Goal: Task Accomplishment & Management: Manage account settings

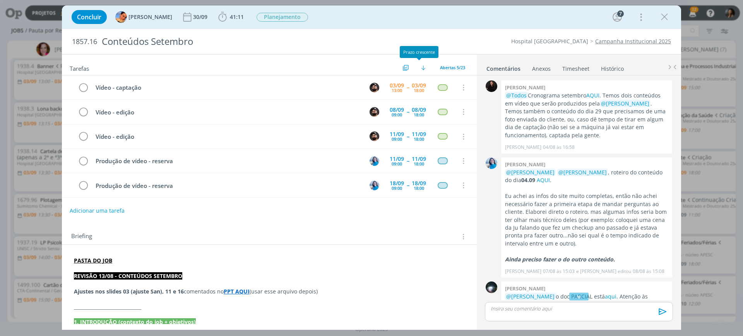
scroll to position [571, 0]
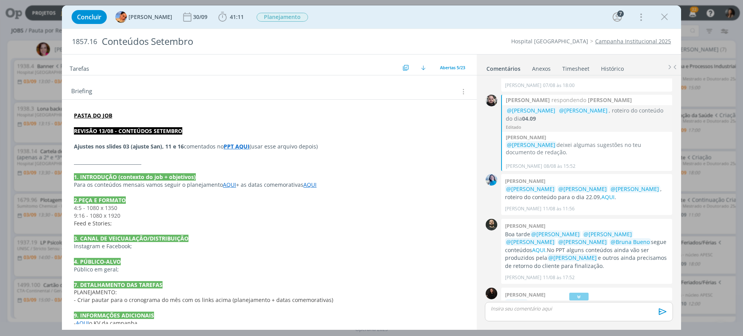
drag, startPoint x: 665, startPoint y: 16, endPoint x: 214, endPoint y: 60, distance: 452.3
click at [665, 16] on icon "dialog" at bounding box center [665, 17] width 12 height 12
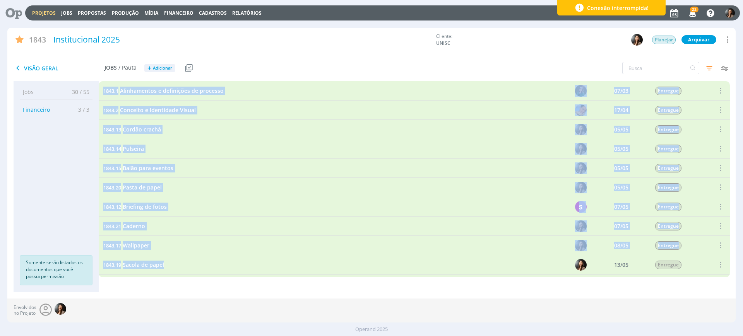
scroll to position [145, 0]
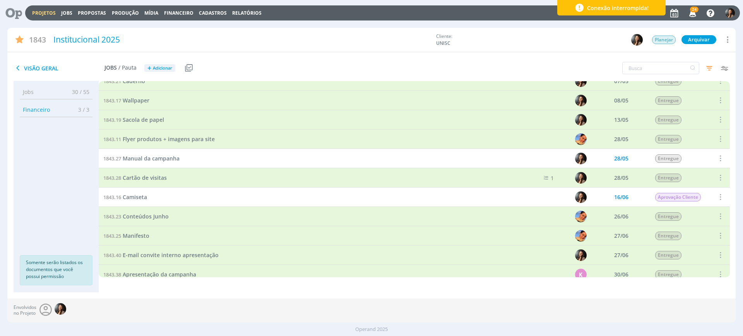
drag, startPoint x: 75, startPoint y: 166, endPoint x: 86, endPoint y: 148, distance: 21.3
click at [76, 166] on ul "Jobs 30 / 55 Propostas 0 / 0 Produção 0 / 0 Mídia 0 / 0 Financeiro 3 / 3 Soment…" at bounding box center [56, 187] width 85 height 204
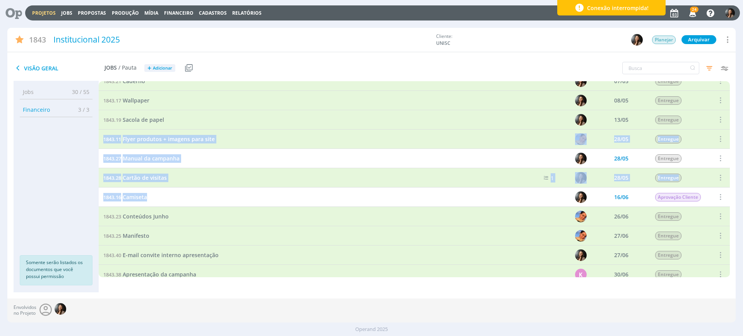
drag, startPoint x: 101, startPoint y: 141, endPoint x: 200, endPoint y: 281, distance: 171.6
click at [200, 281] on div "1843.1 Alinhamentos e definições de processo 07/03 Entregue Selecionar Reabrir …" at bounding box center [414, 186] width 631 height 211
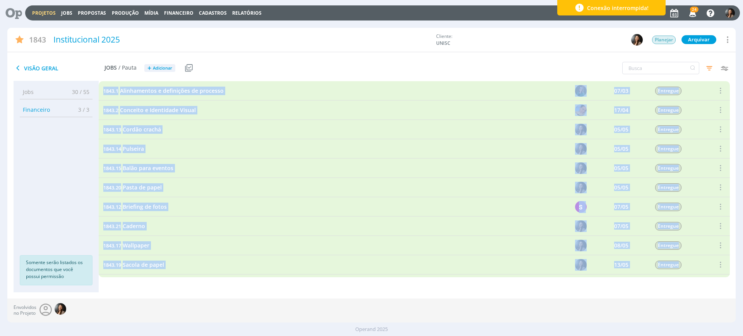
scroll to position [97, 0]
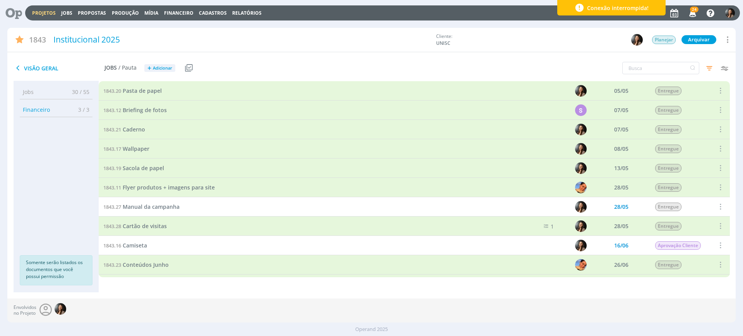
click at [62, 217] on ul "Jobs 30 / 55 Propostas 0 / 0 Produção 0 / 0 Mídia 0 / 0 Financeiro 3 / 3 Soment…" at bounding box center [56, 187] width 85 height 204
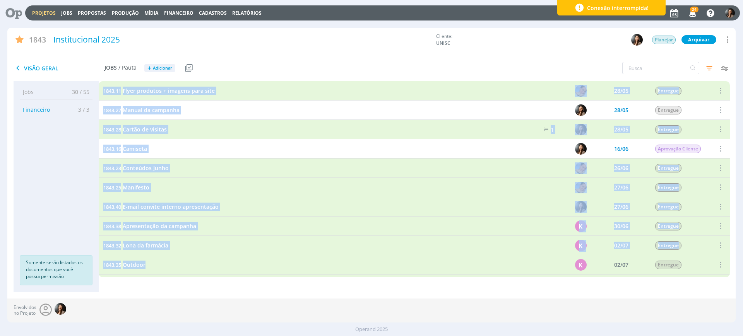
drag, startPoint x: 103, startPoint y: 91, endPoint x: 151, endPoint y: 264, distance: 179.9
copy div "1843.11 Flyer produtos + imagens para site 28/05 Entregue Selecionar Reabrir 18…"
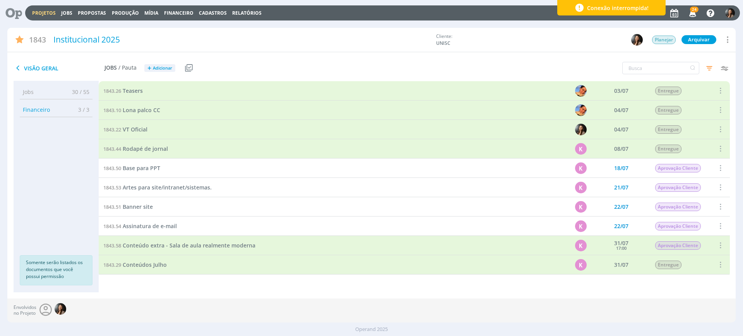
scroll to position [339, 0]
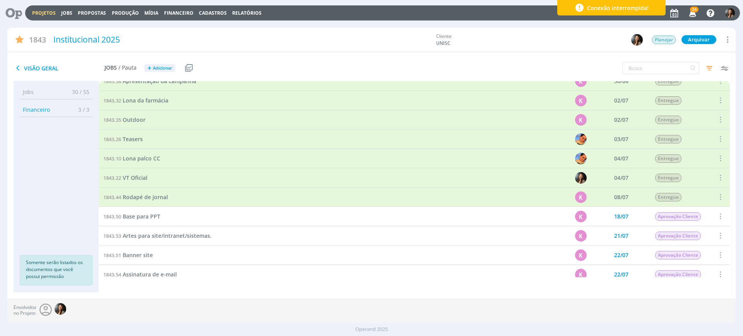
click at [84, 149] on ul "Jobs 30 / 55 Propostas 0 / 0 Produção 0 / 0 Mídia 0 / 0 Financeiro 3 / 3 Soment…" at bounding box center [56, 187] width 85 height 204
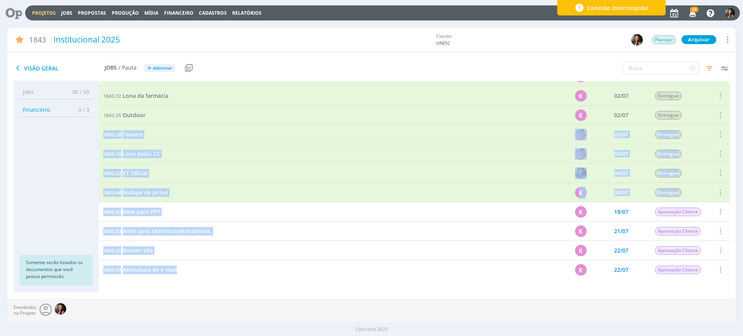
scroll to position [361, 0]
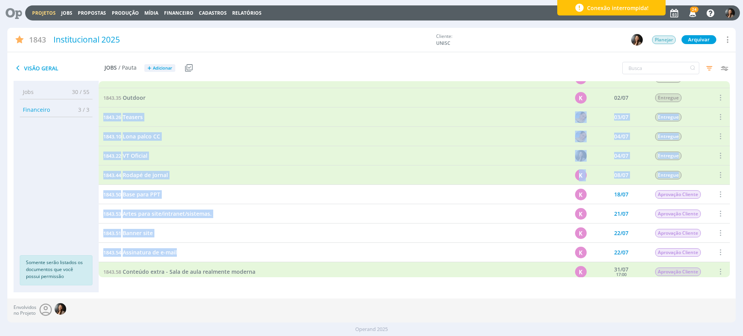
drag, startPoint x: 102, startPoint y: 139, endPoint x: 177, endPoint y: 254, distance: 136.7
click at [177, 254] on div "1843.19 Sacola de papel 13/05 Entregue Selecionar Reabrir 1843.11 Flyer produto…" at bounding box center [414, 253] width 631 height 1064
copy div "1843.26 Teasers 03/07 Entregue Selecionar Reabrir 1843.10 Lona palco CC 04/07 E…"
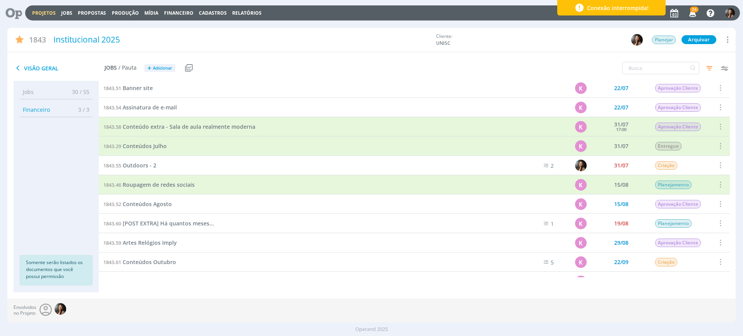
click at [99, 156] on div "1843.55 Outdoors - 2" at bounding box center [304, 165] width 411 height 19
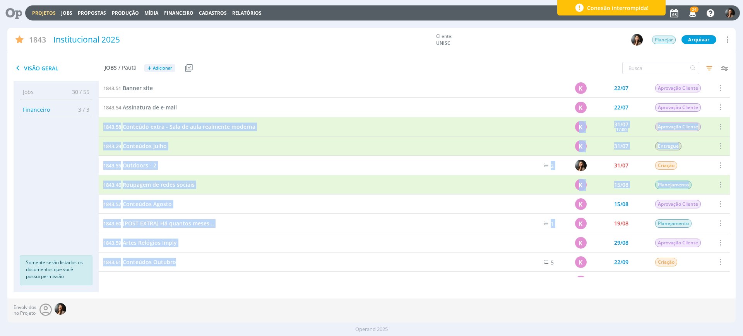
drag, startPoint x: 102, startPoint y: 126, endPoint x: 180, endPoint y: 263, distance: 157.6
click at [180, 263] on div "1843.38 Apresentação da campanha K 30/06 Entregue Selecionar Reabrir 1843.32 Lo…" at bounding box center [414, 107] width 631 height 1064
copy div "1843.58 Conteúdo extra - Sala de aula realmente moderna K 31/07 17:00 Aprovação…"
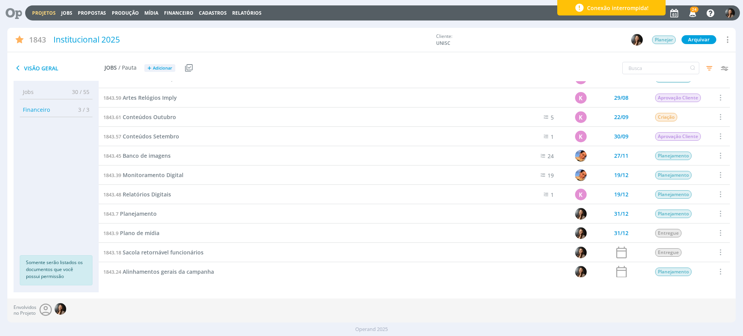
drag, startPoint x: 74, startPoint y: 142, endPoint x: 87, endPoint y: 138, distance: 13.7
click at [75, 143] on ul "Jobs 30 / 55 Propostas 0 / 0 Produção 0 / 0 Mídia 0 / 0 Financeiro 3 / 3 Soment…" at bounding box center [56, 187] width 85 height 204
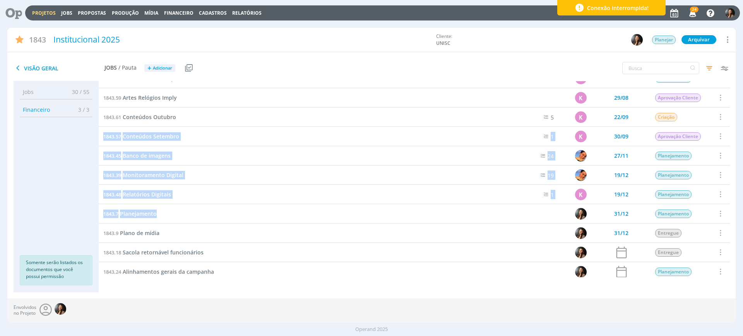
scroll to position [667, 0]
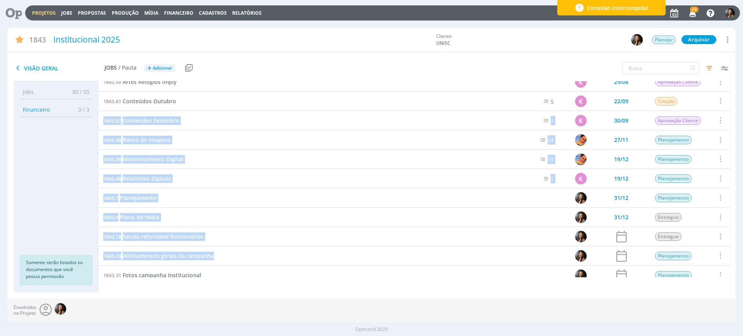
drag, startPoint x: 101, startPoint y: 136, endPoint x: 215, endPoint y: 254, distance: 163.2
copy div "1843.57 Conteúdos Setembro 1 K 30/09 Aprovação Cliente Selecionar Concluir Canc…"
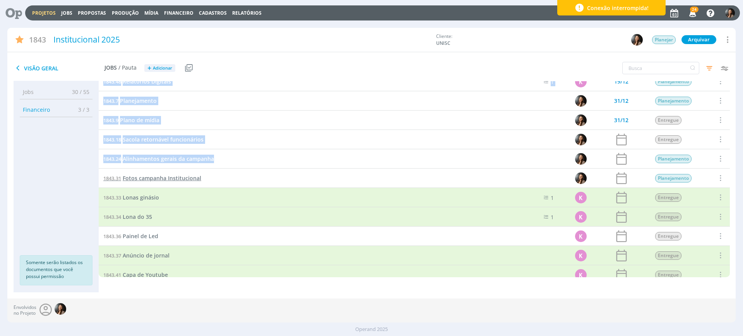
scroll to position [812, 0]
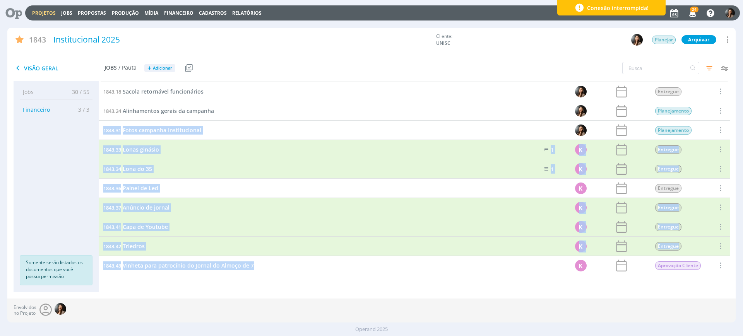
drag, startPoint x: 103, startPoint y: 130, endPoint x: 254, endPoint y: 264, distance: 201.6
copy div "1843.31 Fotos campanha Institucional Planejamento Selecionar Concluir Cancelar …"
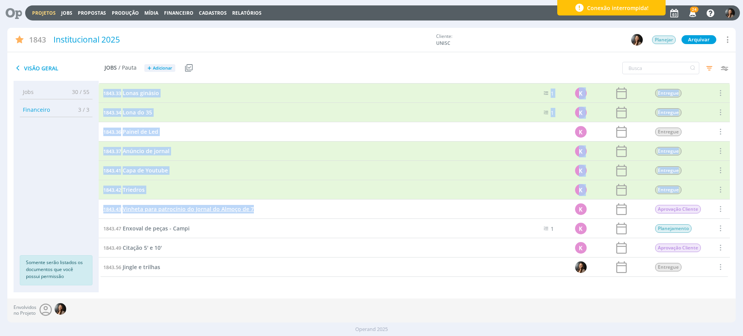
scroll to position [868, 0]
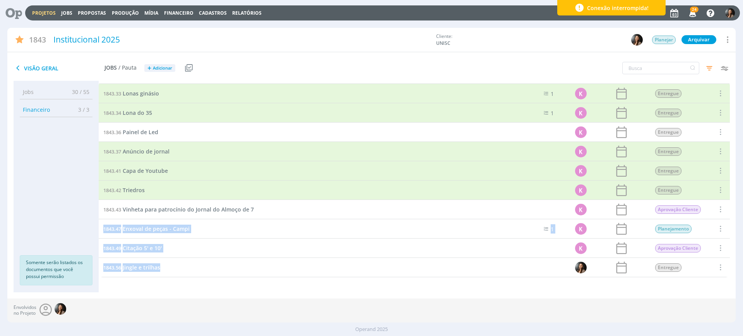
drag, startPoint x: 102, startPoint y: 226, endPoint x: 166, endPoint y: 270, distance: 77.4
copy div "1843.47 Enxoval de peças - Campi 1 K Planejamento Selecionar Concluir Cancelar …"
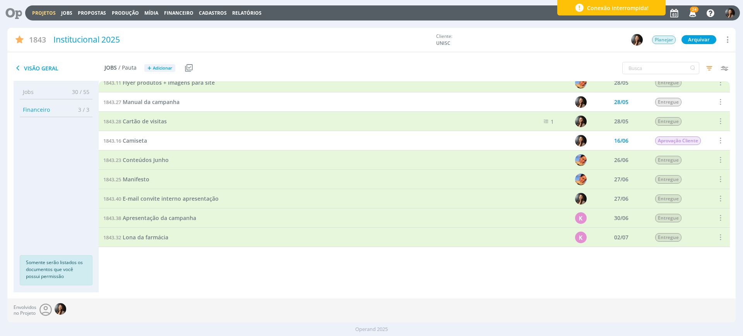
scroll to position [0, 0]
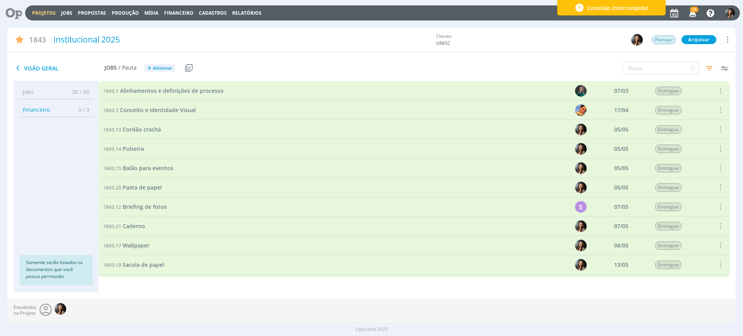
click at [345, 66] on div "Visão Geral Jobs / Pauta + Adicionar Usar Job de template Criar template a part…" at bounding box center [249, 68] width 485 height 19
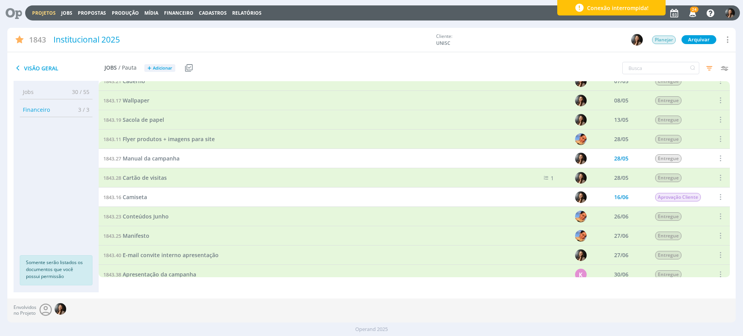
click at [45, 12] on link "Projetos" at bounding box center [44, 13] width 24 height 7
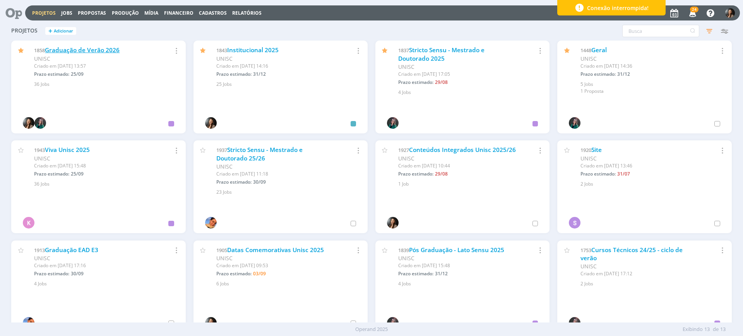
click at [116, 46] on link "Graduação de Verão 2026" at bounding box center [82, 50] width 75 height 8
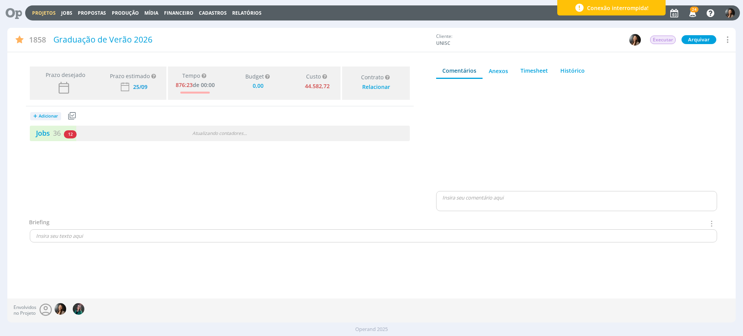
type input "0,00"
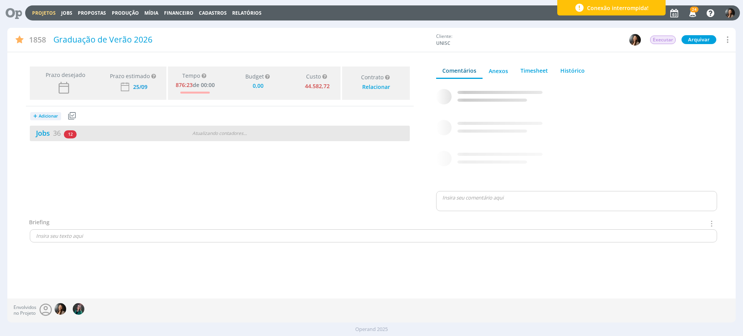
click at [201, 140] on div "Jobs 36 12 atrasados Atualizando contadores . . ." at bounding box center [220, 133] width 380 height 15
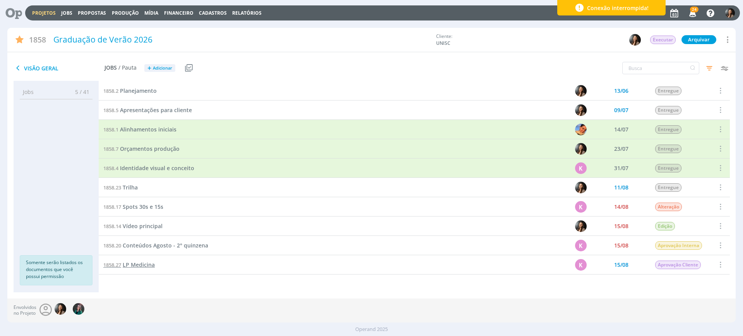
scroll to position [48, 0]
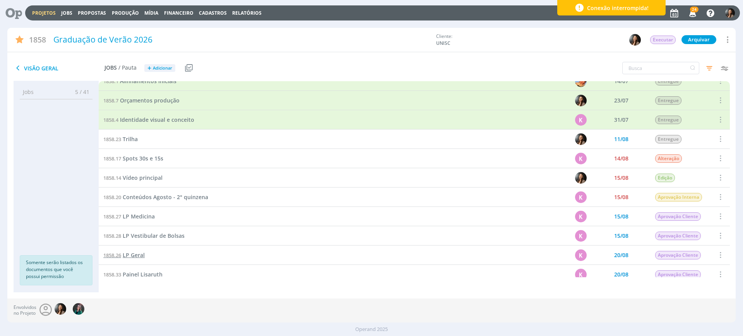
click at [139, 256] on span "LP Geral" at bounding box center [134, 255] width 22 height 7
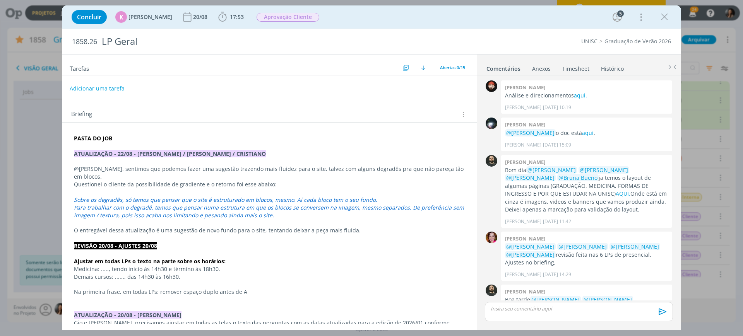
scroll to position [397, 0]
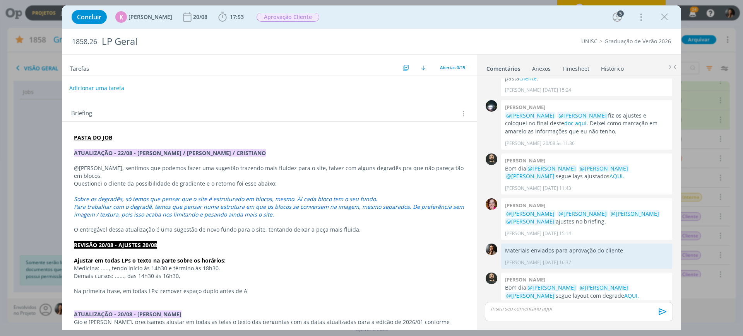
click at [103, 85] on button "Adicionar uma tarefa" at bounding box center [96, 88] width 55 height 13
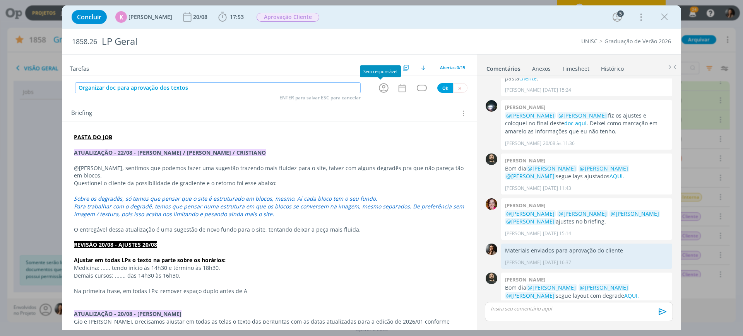
click at [382, 86] on icon "dialog" at bounding box center [384, 88] width 12 height 12
type input "Organizar doc para aprovação dos textos"
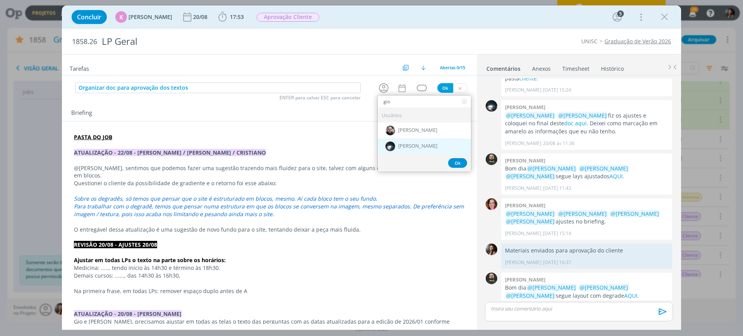
type input "gio"
click at [407, 144] on span "[PERSON_NAME]" at bounding box center [417, 147] width 39 height 6
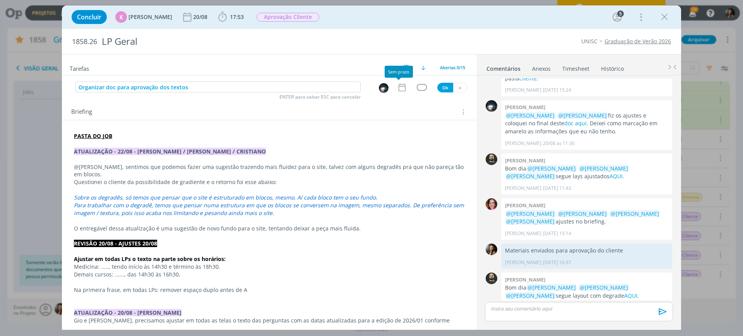
click at [403, 88] on icon "dialog" at bounding box center [402, 87] width 10 height 10
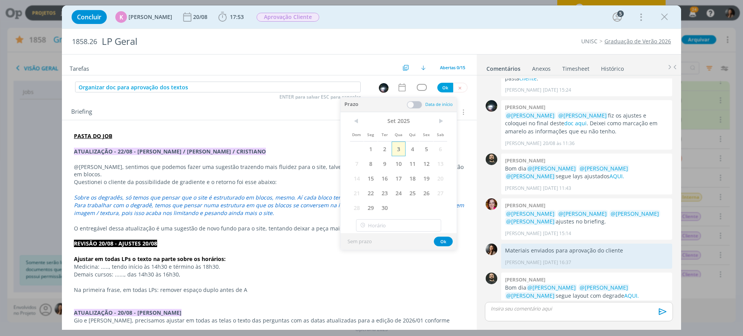
click at [402, 149] on span "3" at bounding box center [399, 149] width 14 height 15
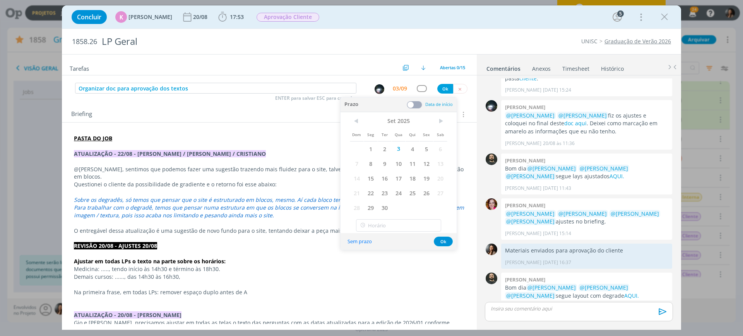
click at [416, 104] on span at bounding box center [414, 105] width 15 height 8
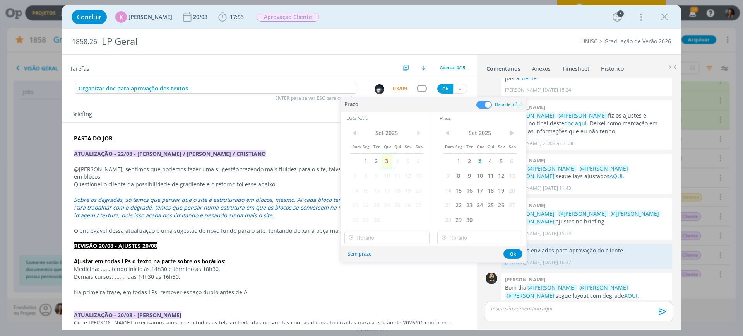
click at [386, 162] on span "3" at bounding box center [387, 161] width 10 height 15
type input "14:00"
click at [371, 235] on input "14:00" at bounding box center [387, 238] width 85 height 12
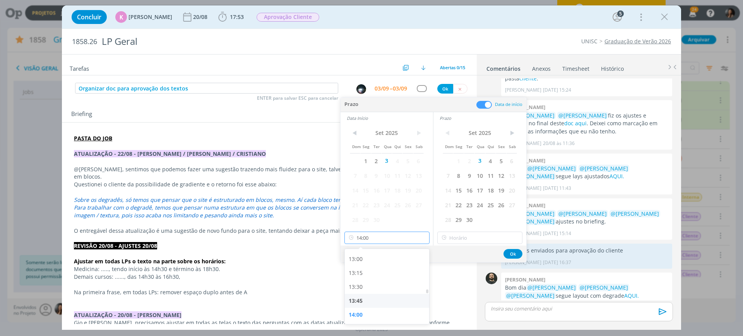
scroll to position [770, 0]
click at [365, 267] on div "14:00" at bounding box center [388, 267] width 87 height 14
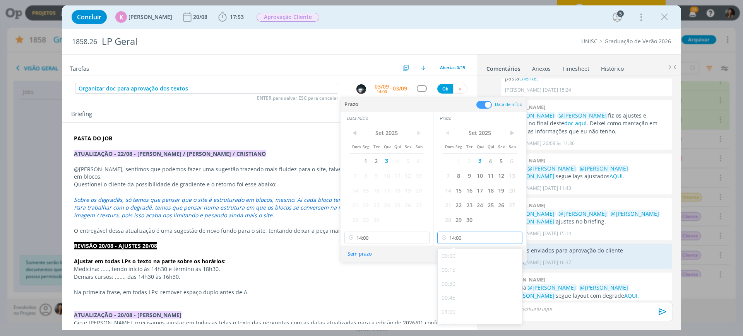
click at [462, 243] on input "14:00" at bounding box center [479, 238] width 85 height 12
click at [457, 273] on div "15:00" at bounding box center [481, 274] width 87 height 14
type input "15:00"
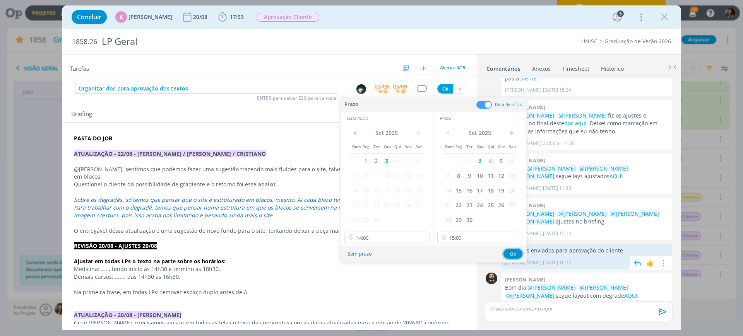
drag, startPoint x: 507, startPoint y: 257, endPoint x: 502, endPoint y: 253, distance: 6.1
click at [507, 257] on button "Ok" at bounding box center [513, 254] width 19 height 10
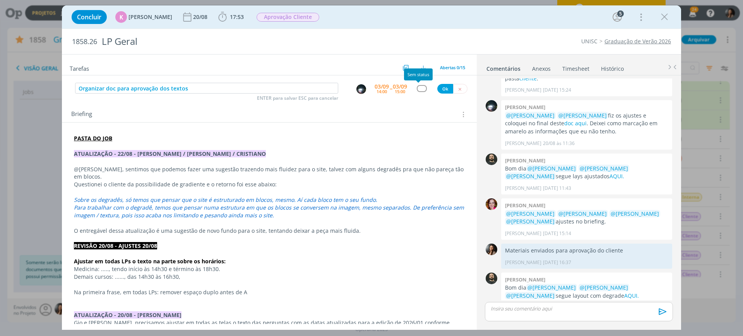
click at [417, 86] on div "dialog" at bounding box center [422, 88] width 10 height 7
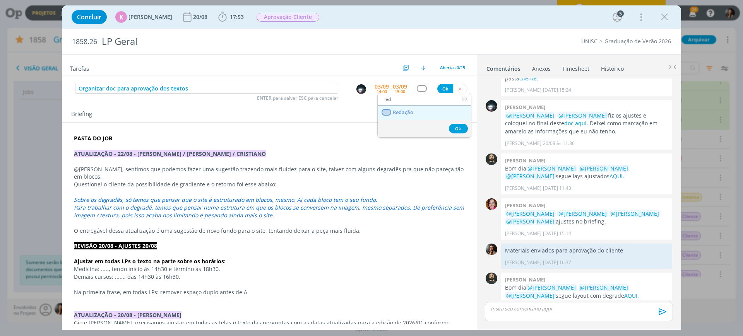
type input "red"
click at [404, 113] on span "Redação" at bounding box center [403, 113] width 21 height 6
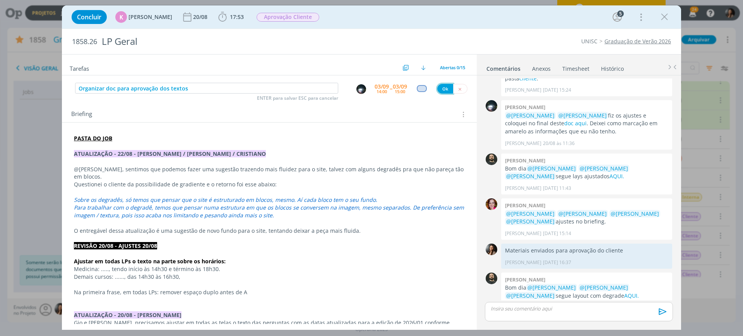
drag, startPoint x: 443, startPoint y: 89, endPoint x: 234, endPoint y: 126, distance: 211.9
click at [442, 89] on button "Ok" at bounding box center [445, 89] width 16 height 10
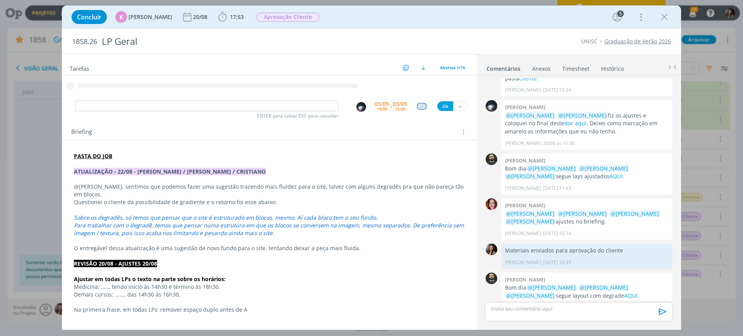
click at [202, 171] on strong "ATUALIZAÇÃO - 22/08 - BEATRIZ / ALEXANDRE / CRISTIANO" at bounding box center [170, 171] width 192 height 7
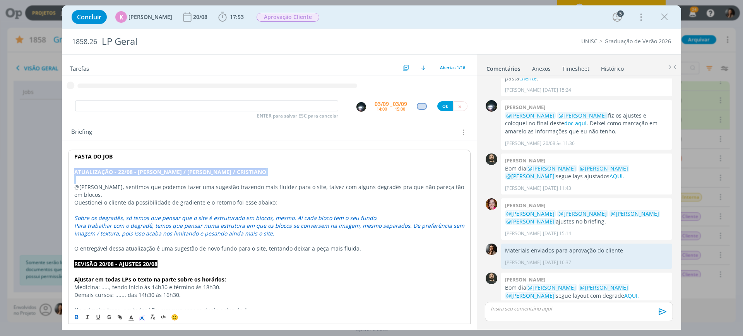
drag, startPoint x: 202, startPoint y: 171, endPoint x: 142, endPoint y: 179, distance: 60.5
click at [203, 172] on strong "ATUALIZAÇÃO - 22/08 - BEATRIZ / ALEXANDRE / CRISTIANO" at bounding box center [170, 171] width 192 height 7
copy strong "ATUALIZAÇÃO - 22/08 - BEATRIZ / ALEXANDRE / CRISTIANO"
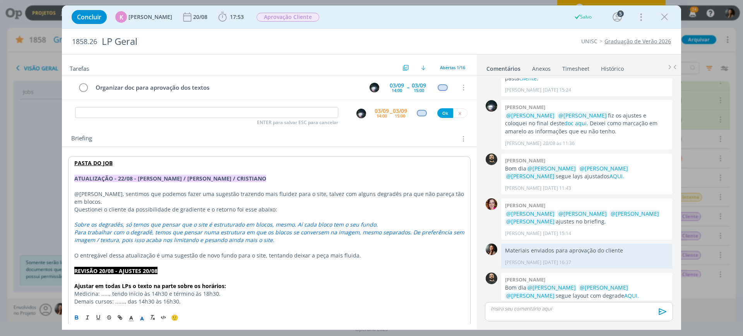
click at [86, 172] on p "dialog" at bounding box center [269, 171] width 390 height 8
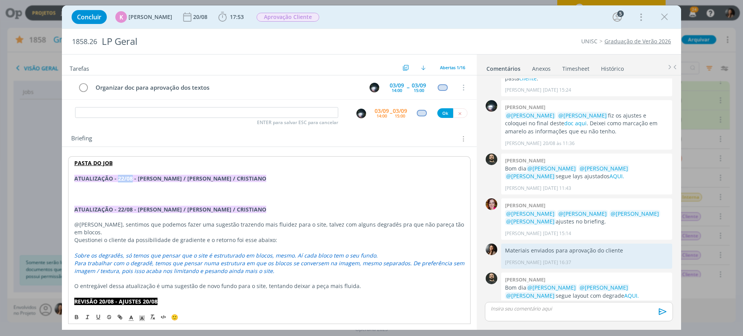
drag, startPoint x: 117, startPoint y: 178, endPoint x: 131, endPoint y: 181, distance: 14.1
click at [131, 181] on strong "ATUALIZAÇÃO - 22/08 - BEATRIZ / ALEXANDRE / CRISTIANO" at bounding box center [170, 178] width 192 height 7
drag, startPoint x: 231, startPoint y: 179, endPoint x: 160, endPoint y: 178, distance: 71.2
click at [160, 178] on p "ATUALIZAÇÃO - 03/09 - BEATRIZ / ALEXANDRE / CRISTIANO" at bounding box center [269, 179] width 390 height 8
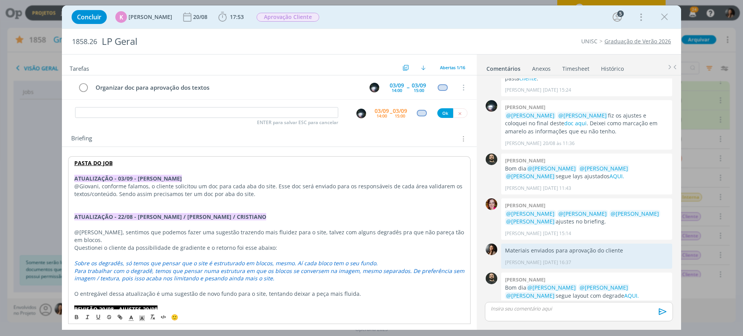
drag, startPoint x: 121, startPoint y: 196, endPoint x: 118, endPoint y: 194, distance: 4.0
click at [120, 197] on p "@Giovani, conforme falamos, o cliente solicitou um doc para cada aba do site. E…" at bounding box center [269, 190] width 390 height 15
click at [118, 194] on p "@Giovani, conforme falamos, o cliente solicitou um doc para cada aba do site. E…" at bounding box center [269, 190] width 390 height 15
click at [119, 194] on p "@Giovani, conforme falamos, o cliente solicitou um doc para cada aba do site. E…" at bounding box center [269, 190] width 390 height 15
click at [273, 186] on p "@Giovani, conforme falamos, o cliente solicitou um doc para cada aba do site. E…" at bounding box center [269, 190] width 390 height 15
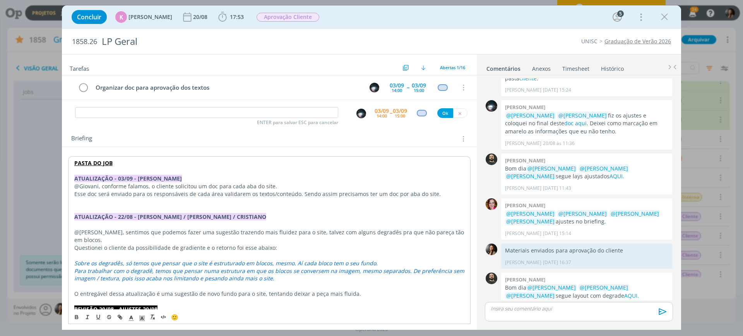
click at [249, 192] on p "Esse doc será enviado para os responsáveis de cada área validarem os textos/con…" at bounding box center [269, 194] width 390 height 8
click at [212, 191] on p "Esse doc será enviado para os responsáveis de cada área validarem os textos/con…" at bounding box center [269, 194] width 390 height 8
drag, startPoint x: 315, startPoint y: 194, endPoint x: 435, endPoint y: 198, distance: 120.1
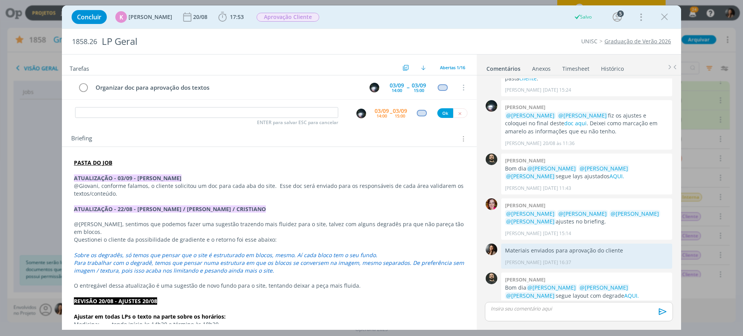
click at [24, 175] on div "Concluir K Karoline Arend 20/08 17:53 Iniciar Apontar Data * 03/09/2025 Horas *…" at bounding box center [371, 168] width 743 height 336
click at [665, 14] on icon "dialog" at bounding box center [665, 17] width 12 height 12
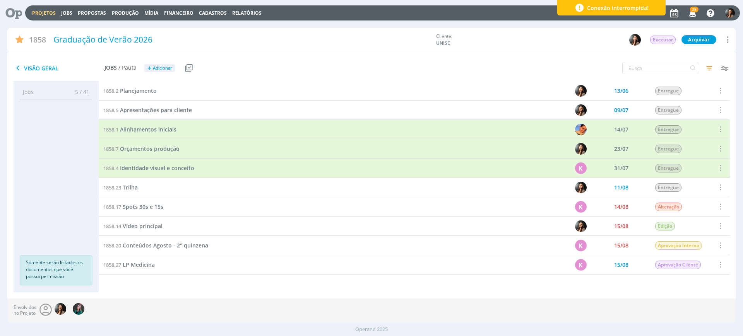
click at [48, 15] on link "Projetos" at bounding box center [44, 13] width 24 height 7
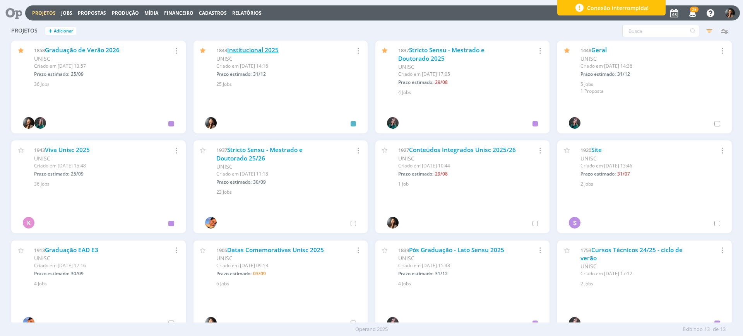
click at [279, 49] on link "Institucional 2025" at bounding box center [252, 50] width 51 height 8
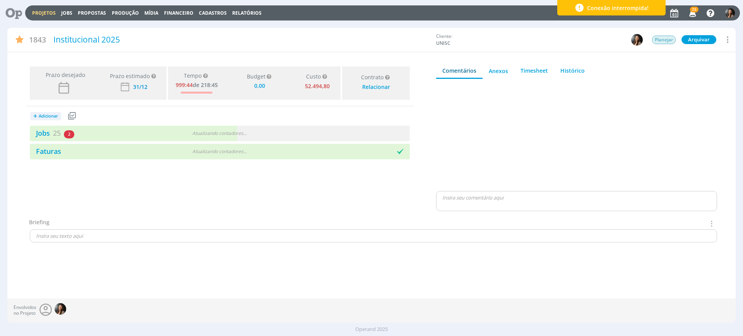
type input "0,00"
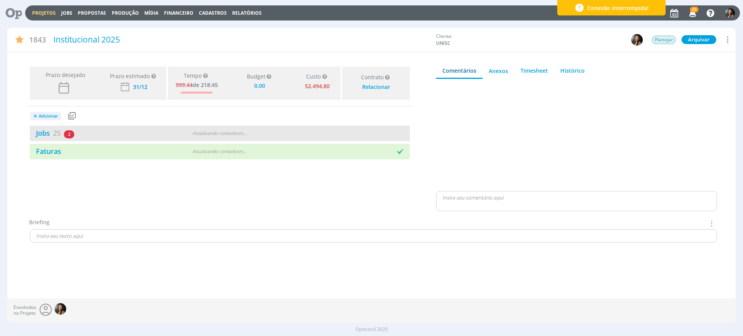
drag, startPoint x: 297, startPoint y: 120, endPoint x: 304, endPoint y: 139, distance: 20.7
click at [297, 121] on div "+ Adicionar Projetos Jobs Propostas Produção Mídia Receitas Despesas Jobs 25 2 …" at bounding box center [220, 132] width 388 height 53
click at [304, 140] on div "Jobs 25 2 atrasados Atualizando contadores . . ." at bounding box center [220, 133] width 380 height 15
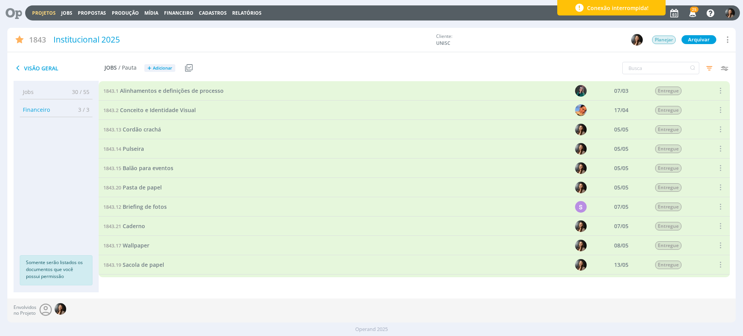
scroll to position [145, 0]
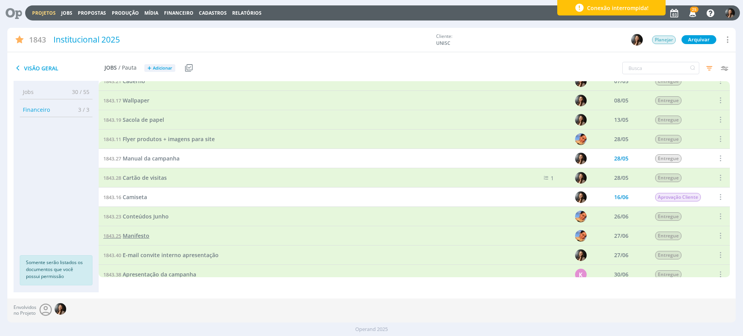
drag, startPoint x: 142, startPoint y: 231, endPoint x: 144, endPoint y: 239, distance: 8.7
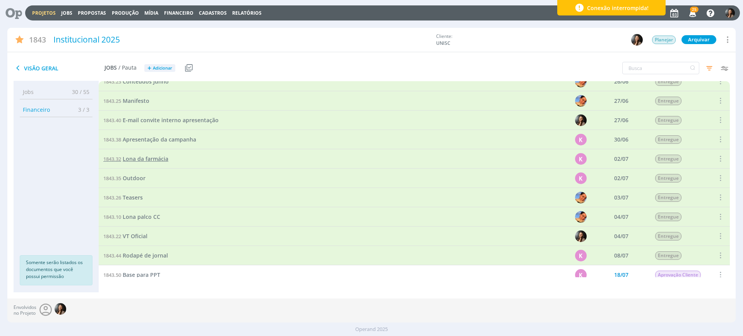
scroll to position [339, 0]
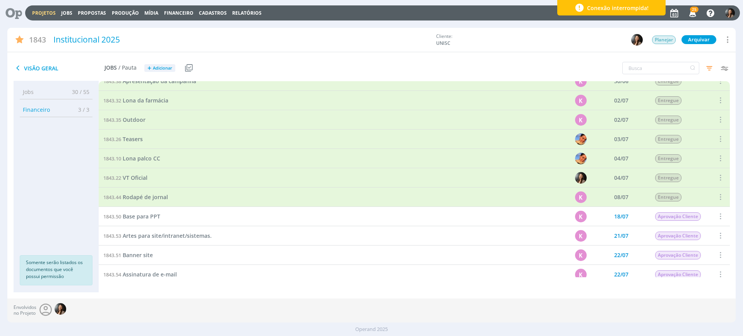
drag, startPoint x: 162, startPoint y: 277, endPoint x: 157, endPoint y: 273, distance: 6.7
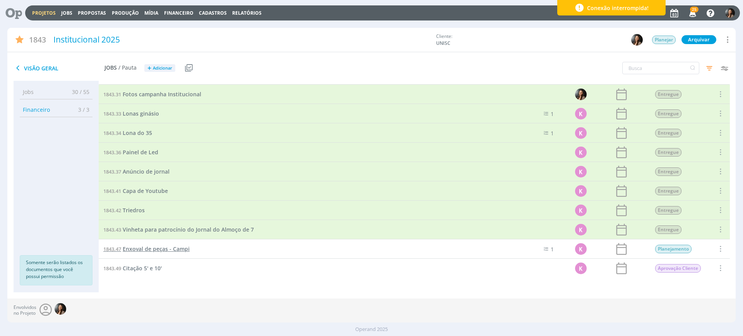
scroll to position [868, 0]
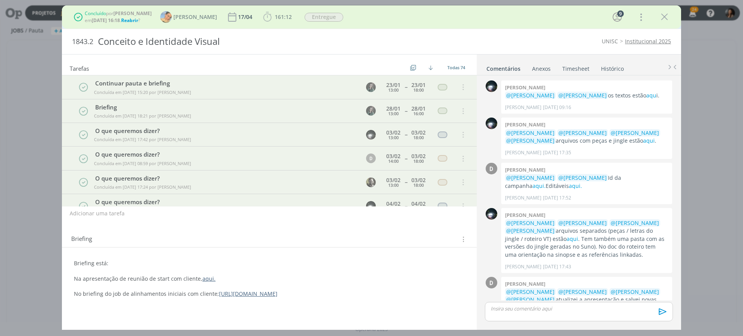
scroll to position [150, 0]
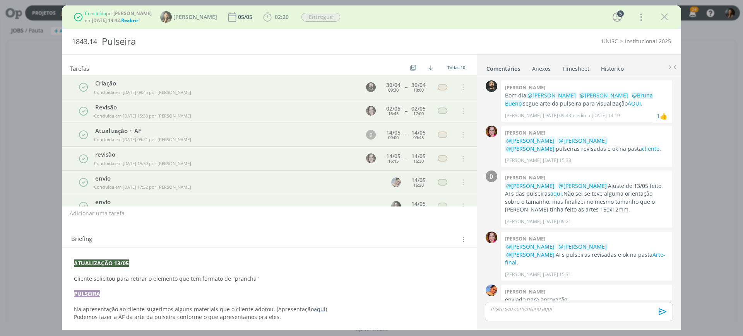
scroll to position [94, 0]
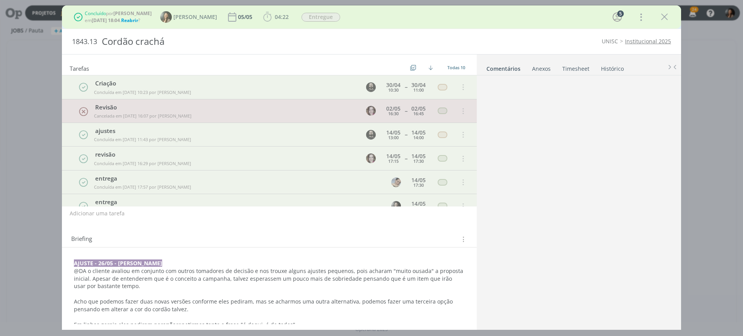
scroll to position [245, 0]
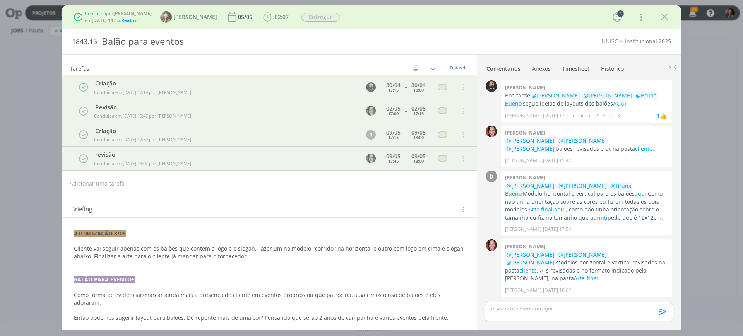
scroll to position [28, 0]
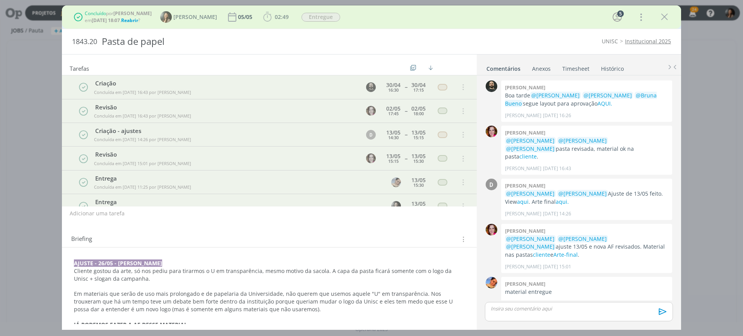
scroll to position [168, 0]
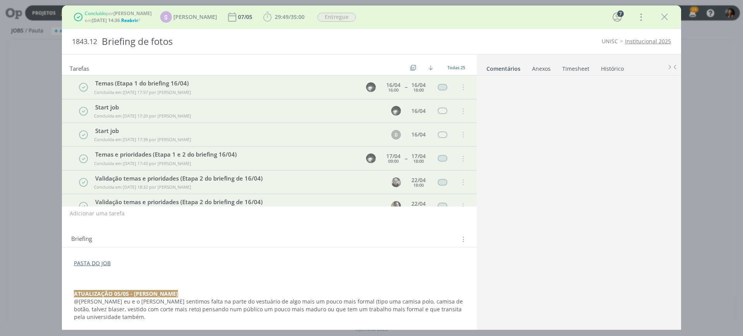
scroll to position [282, 0]
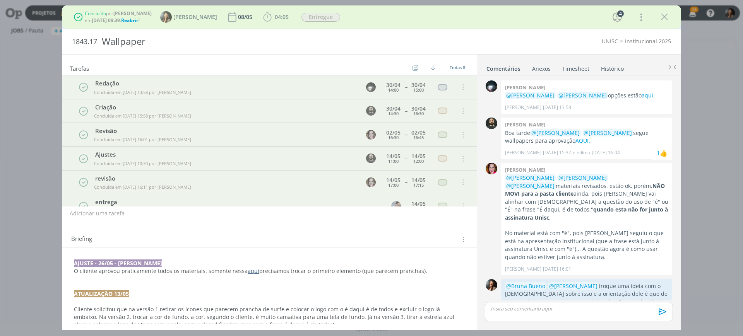
scroll to position [277, 0]
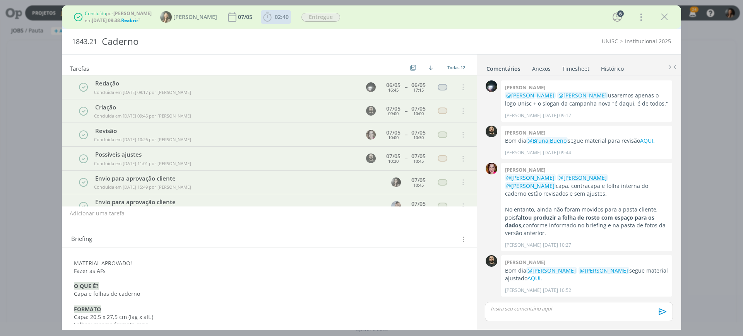
scroll to position [432, 0]
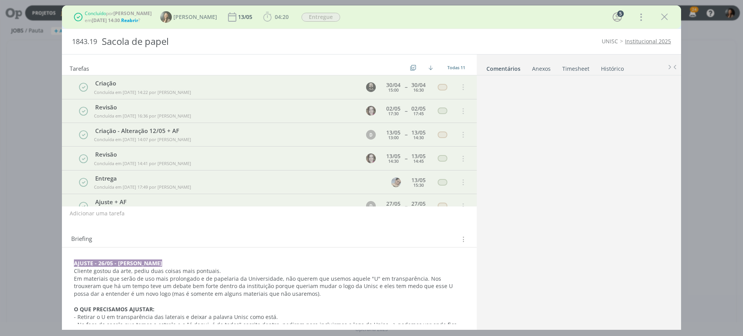
scroll to position [224, 0]
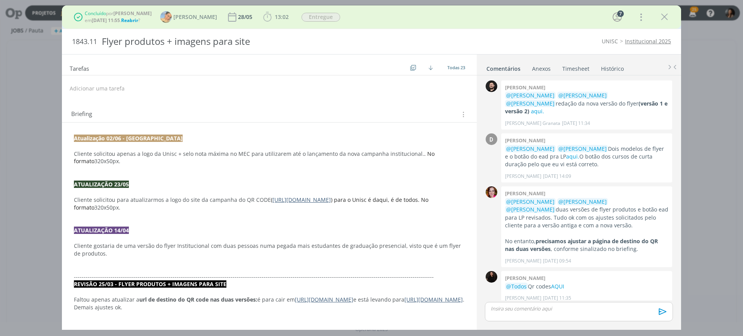
scroll to position [802, 0]
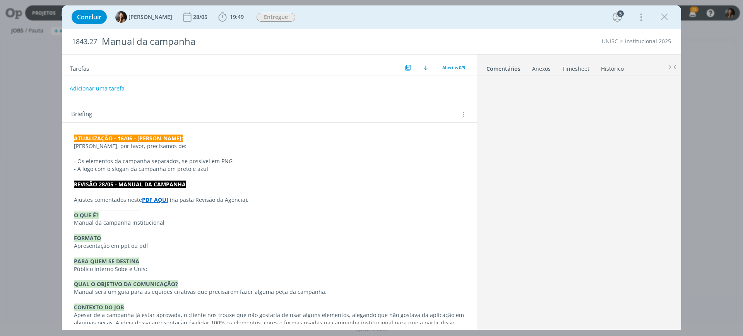
scroll to position [167, 0]
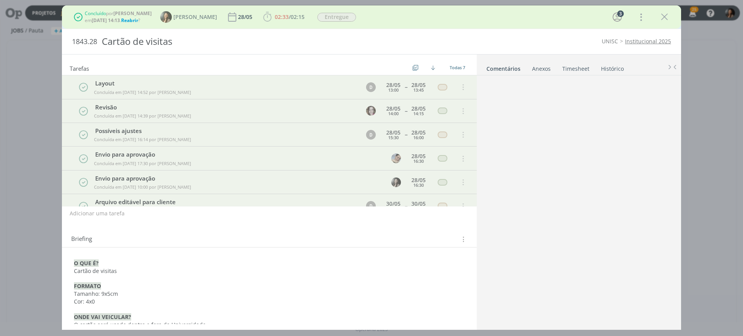
scroll to position [20, 0]
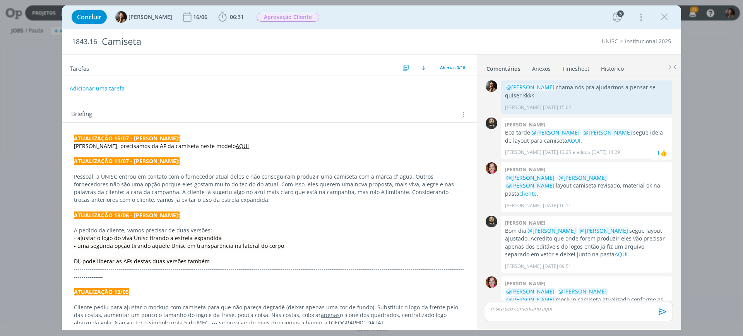
scroll to position [466, 0]
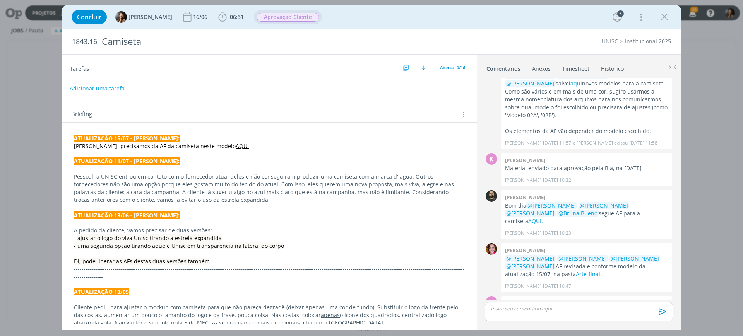
click at [300, 17] on span "Aprovação Cliente" at bounding box center [288, 17] width 63 height 9
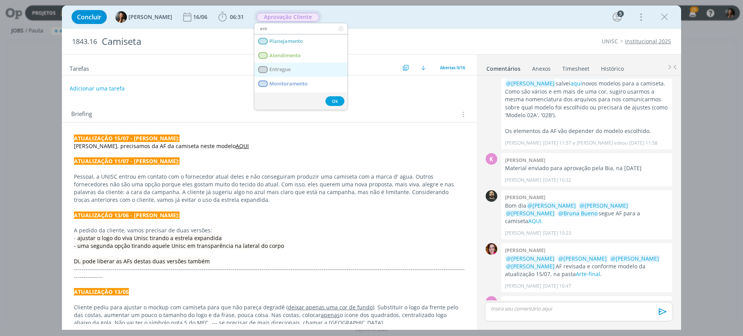
type input "ent"
click at [288, 67] on span "Entregue" at bounding box center [279, 70] width 21 height 6
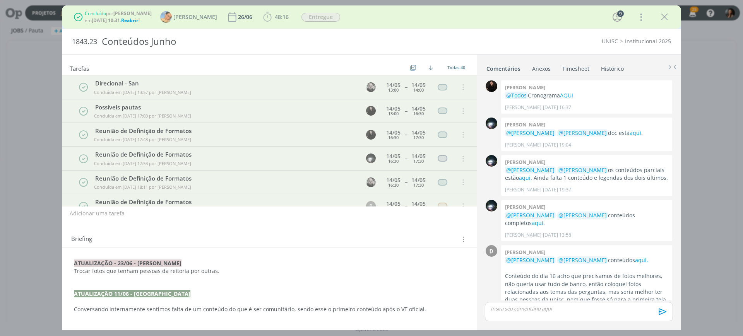
scroll to position [732, 0]
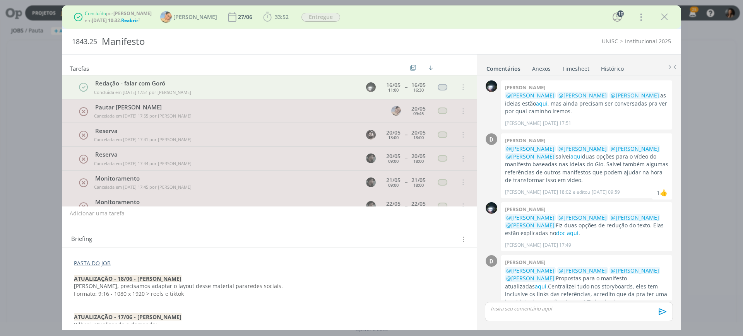
scroll to position [796, 0]
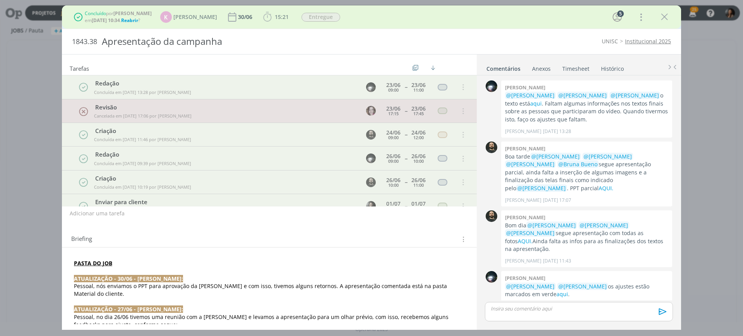
scroll to position [97, 0]
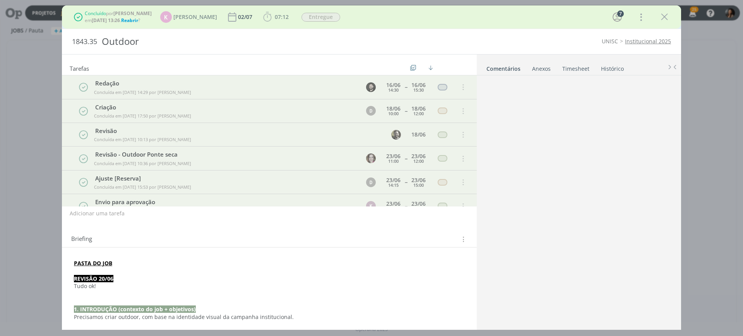
scroll to position [208, 0]
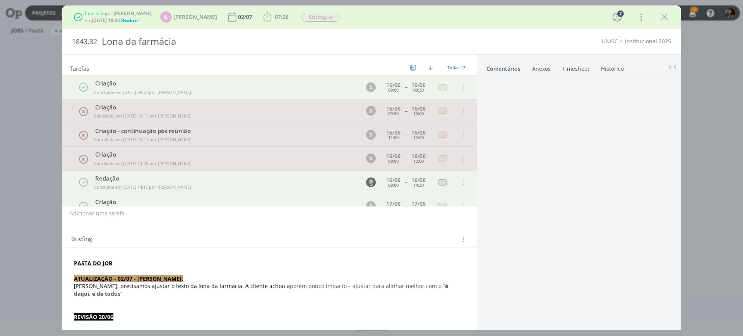
scroll to position [147, 0]
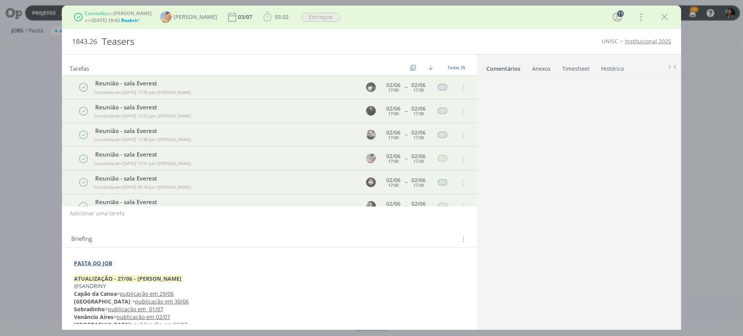
scroll to position [288, 0]
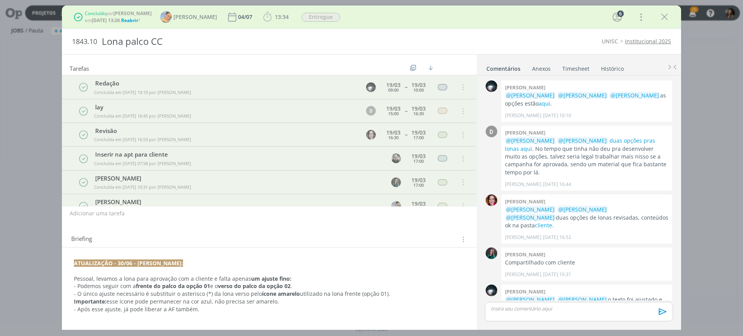
scroll to position [298, 0]
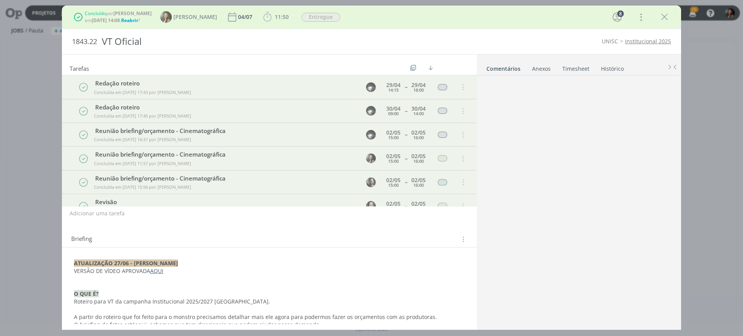
scroll to position [187, 0]
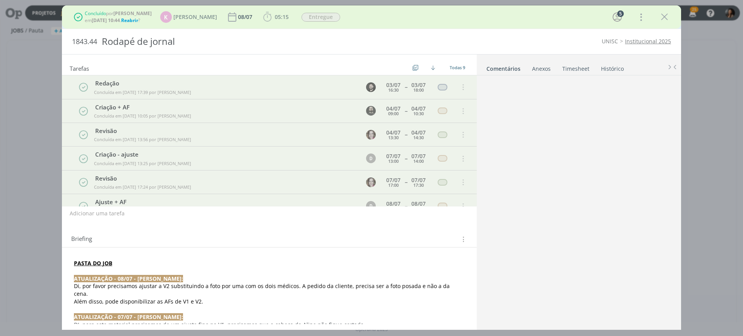
scroll to position [155, 0]
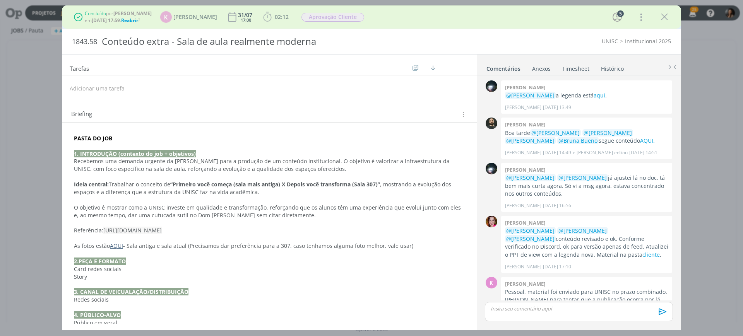
scroll to position [28, 0]
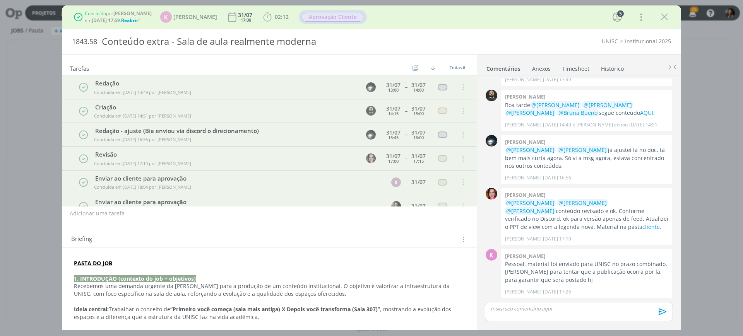
click at [325, 19] on div "Aprovação Cliente" at bounding box center [332, 17] width 63 height 10
click at [133, 20] on span "Reabrir" at bounding box center [129, 20] width 17 height 7
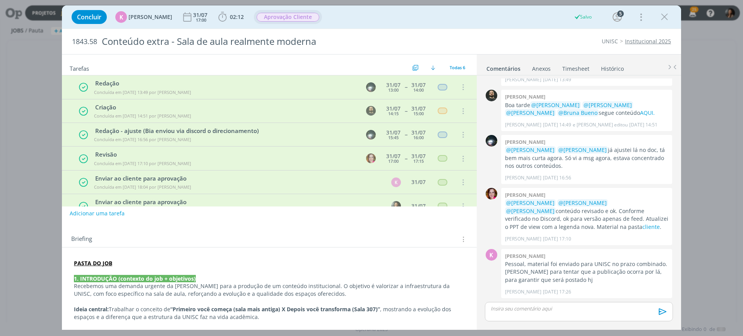
click at [285, 24] on span "Aprovação Cliente" at bounding box center [288, 17] width 68 height 14
click at [297, 14] on span "Aprovação Cliente" at bounding box center [288, 17] width 63 height 9
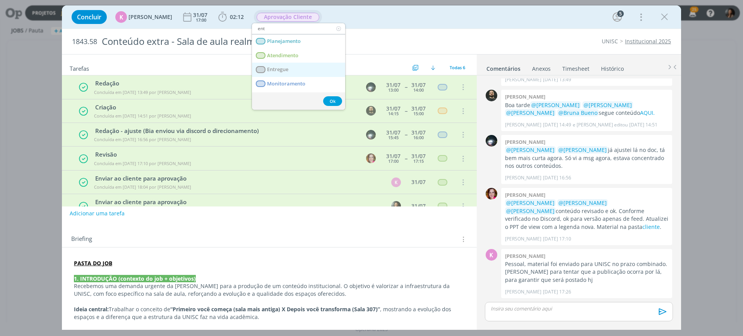
type input "ent"
click at [294, 69] on link "Entregue" at bounding box center [298, 70] width 93 height 14
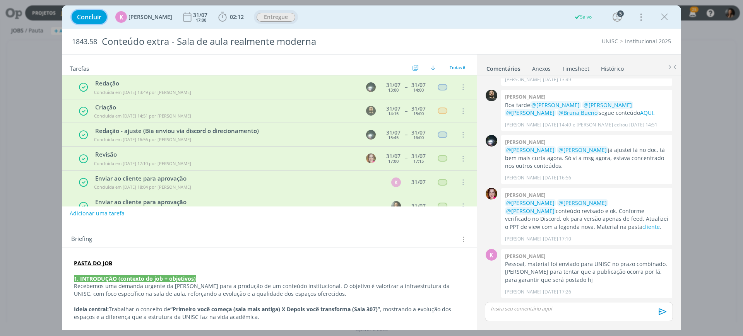
click at [87, 19] on span "Concluir" at bounding box center [89, 17] width 24 height 6
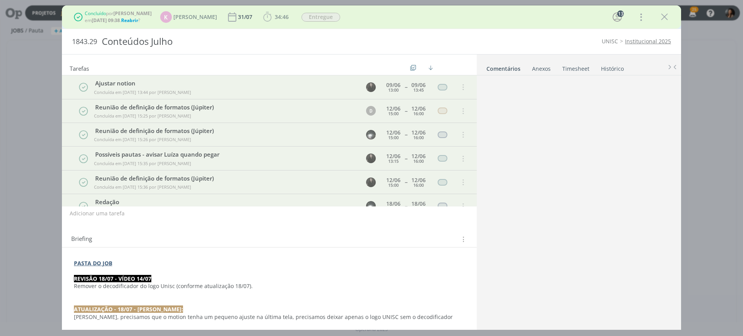
scroll to position [761, 0]
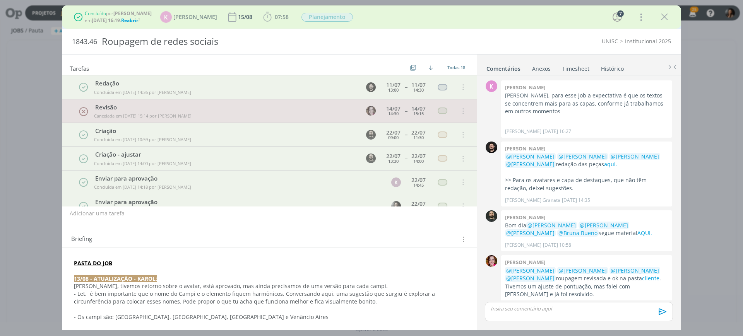
scroll to position [638, 0]
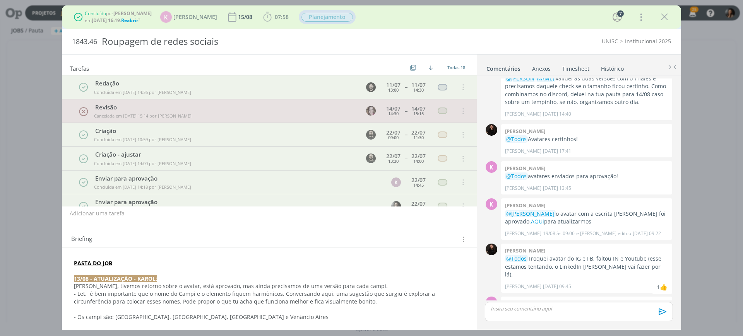
click at [317, 19] on div "Planejamento" at bounding box center [327, 17] width 52 height 10
click at [276, 17] on div "07:58 Iniciar Apontar Data * 03/09/2025 Horas * 00:00 Tarefa Selecione a tarefa…" at bounding box center [275, 17] width 29 height 12
click at [134, 25] on div "Concluído por Karoline Arend em 19/08 às 16:19 . Reabrir ? K Karoline Arend 15/…" at bounding box center [372, 17] width 608 height 19
click at [134, 19] on span "Reabrir" at bounding box center [129, 20] width 17 height 7
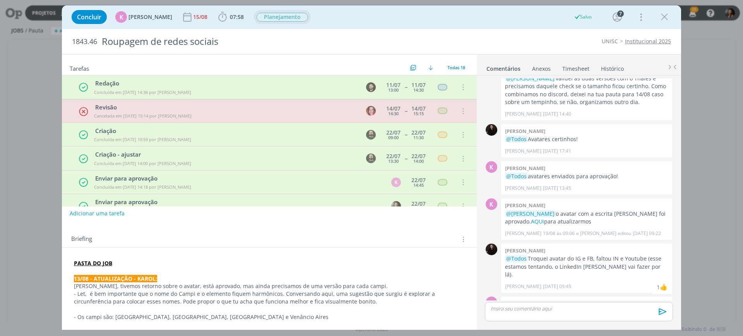
click at [285, 20] on span "Planejamento" at bounding box center [282, 17] width 51 height 9
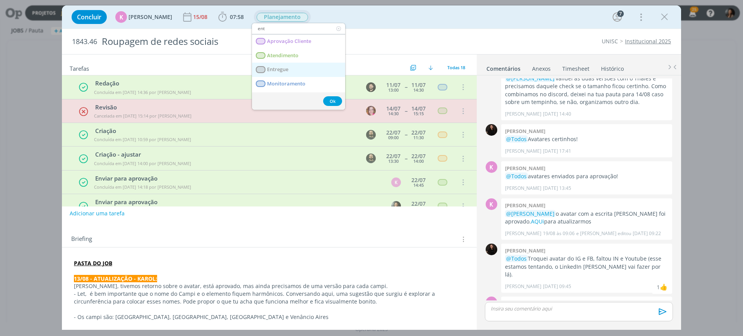
type input "ent"
click at [288, 68] on span "Entregue" at bounding box center [277, 70] width 21 height 6
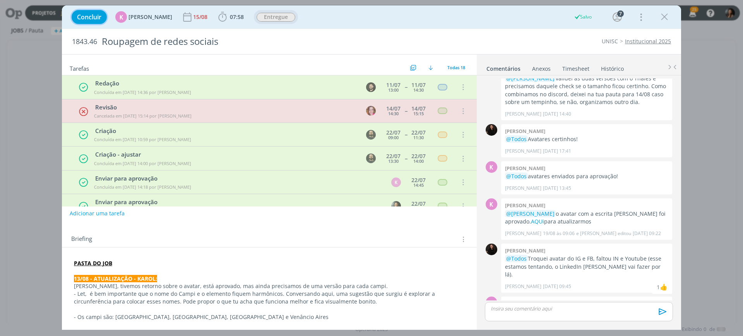
click at [95, 16] on span "Concluir" at bounding box center [89, 17] width 24 height 6
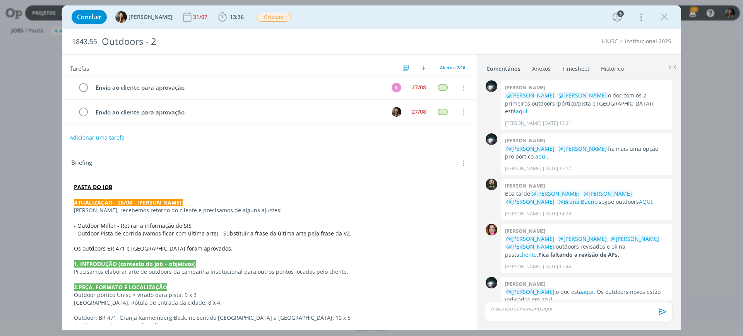
scroll to position [397, 0]
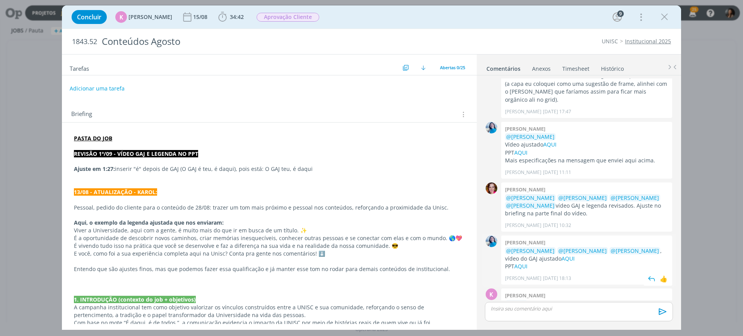
scroll to position [940, 0]
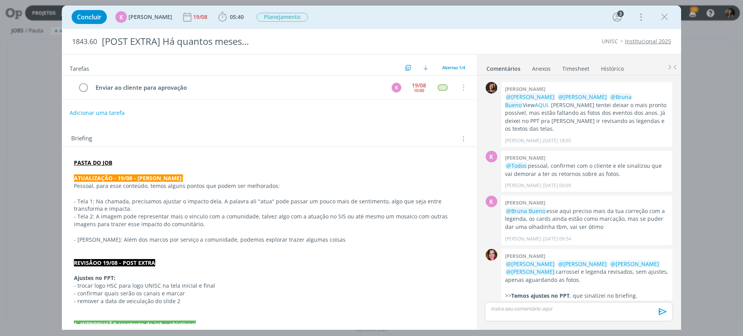
scroll to position [96, 0]
drag, startPoint x: 585, startPoint y: 281, endPoint x: 605, endPoint y: 281, distance: 20.5
click at [605, 293] on p ">> Temos ajustes no PPT , que sinalizei no briefing." at bounding box center [586, 297] width 163 height 8
click at [129, 190] on p "dialog" at bounding box center [269, 194] width 391 height 8
click at [180, 239] on p "- [PERSON_NAME]: Além dos marcos por serviço a comunidade, podemos explorar tra…" at bounding box center [269, 240] width 391 height 8
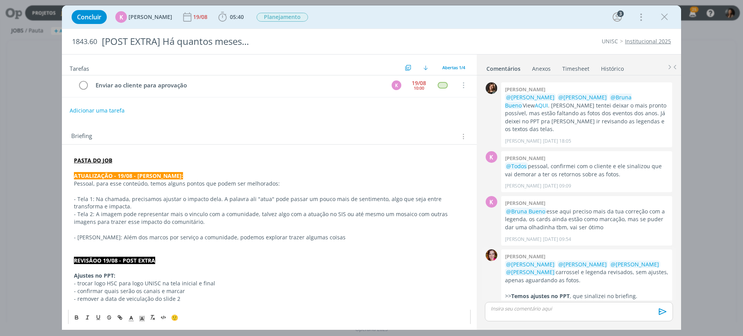
scroll to position [0, 0]
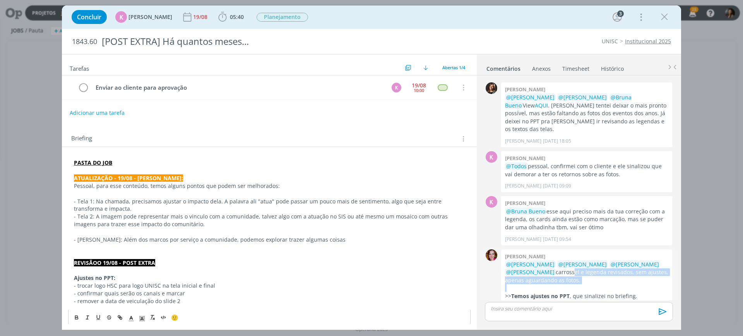
drag, startPoint x: 544, startPoint y: 259, endPoint x: 611, endPoint y: 276, distance: 69.1
click at [612, 274] on div "@[PERSON_NAME] @[PERSON_NAME] @[PERSON_NAME] @[PERSON_NAME] carrossel e legenda…" at bounding box center [586, 280] width 163 height 39
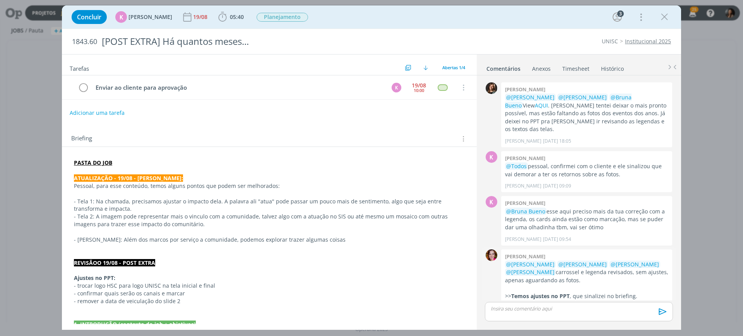
click at [605, 293] on p ">> Temos ajustes no PPT , que sinalizei no briefing." at bounding box center [586, 297] width 163 height 8
drag, startPoint x: 574, startPoint y: 279, endPoint x: 600, endPoint y: 284, distance: 25.9
click at [600, 293] on p ">> Temos ajustes no PPT , que sinalizei no briefing." at bounding box center [586, 297] width 163 height 8
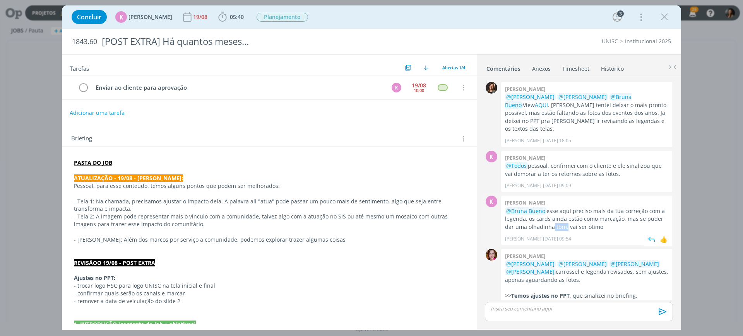
drag, startPoint x: 550, startPoint y: 210, endPoint x: 562, endPoint y: 210, distance: 12.8
click at [562, 210] on p "@Bruna Bueno esse aqui preciso mais da tua correção com a legenda, os cards ain…" at bounding box center [586, 219] width 163 height 24
click at [569, 232] on div "Karoline Arend 19/08 às 09:54 👍" at bounding box center [586, 237] width 163 height 11
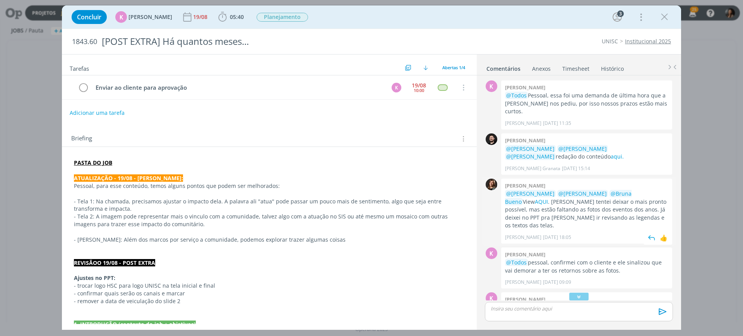
scroll to position [96, 0]
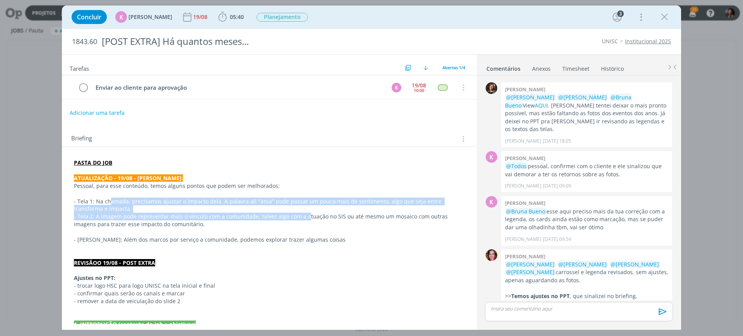
drag, startPoint x: 109, startPoint y: 203, endPoint x: 320, endPoint y: 278, distance: 224.3
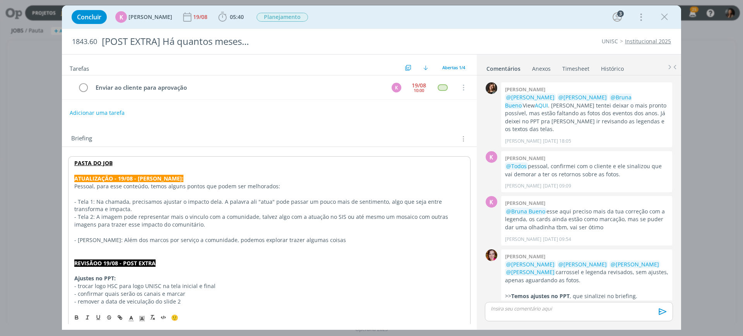
click at [319, 279] on p "Ajustes no PPT:" at bounding box center [269, 279] width 390 height 8
click at [272, 18] on span "Planejamento" at bounding box center [282, 17] width 51 height 9
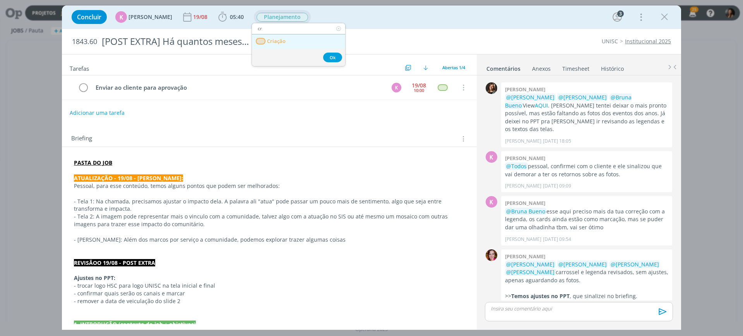
type input "cr"
drag, startPoint x: 291, startPoint y: 43, endPoint x: 297, endPoint y: 39, distance: 7.6
click at [290, 43] on link "Criação" at bounding box center [298, 41] width 93 height 14
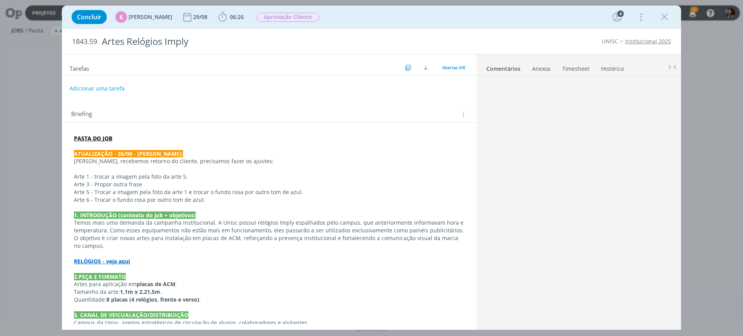
scroll to position [256, 0]
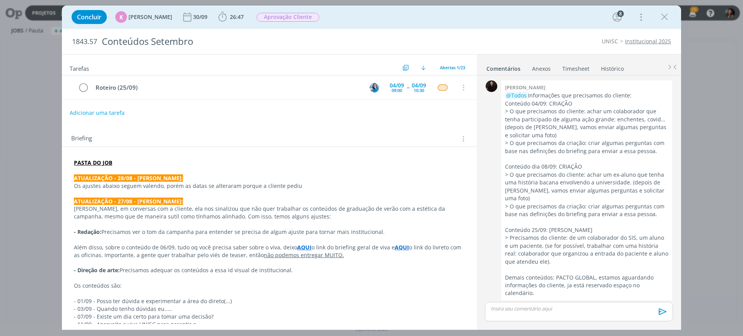
scroll to position [1300, 0]
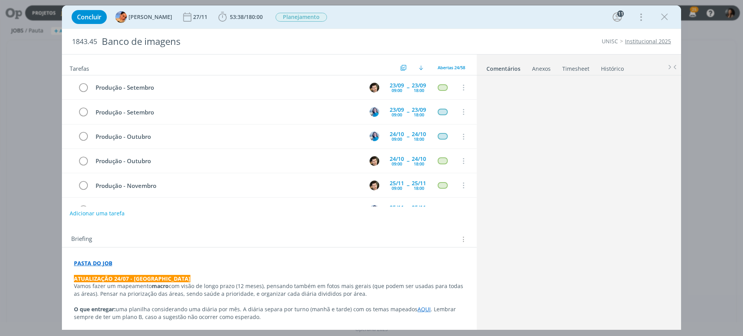
scroll to position [371, 0]
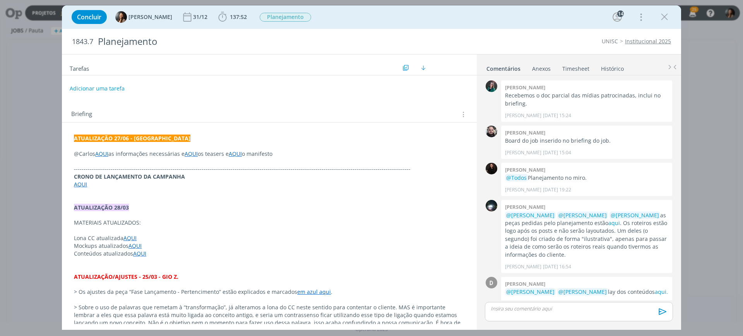
scroll to position [616, 0]
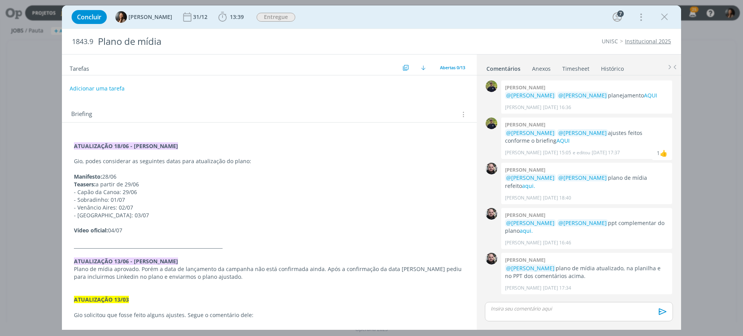
click at [204, 199] on p "- Sobradinho: 01/07" at bounding box center [269, 200] width 391 height 8
drag, startPoint x: 571, startPoint y: 259, endPoint x: 643, endPoint y: 258, distance: 72.0
click at [643, 265] on p "@Luíza Santana plano de mídia atualizado, na planilha e no PPT dos comentários …" at bounding box center [586, 273] width 163 height 16
click at [603, 253] on div "Giovani souza @Luíza Santana plano de mídia atualizado, na planilha e no PPT do…" at bounding box center [586, 273] width 171 height 41
click at [236, 184] on p "Teasers: a partir de 29/06" at bounding box center [269, 185] width 391 height 8
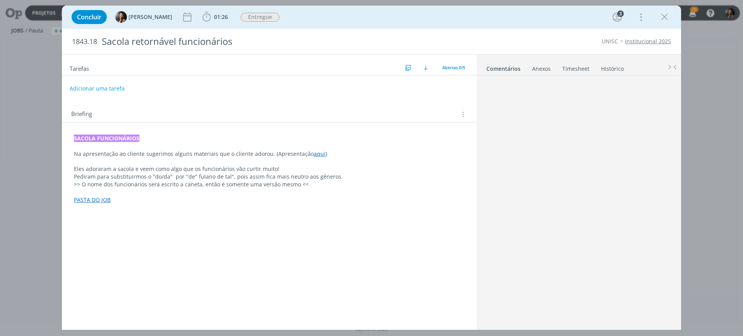
scroll to position [54, 0]
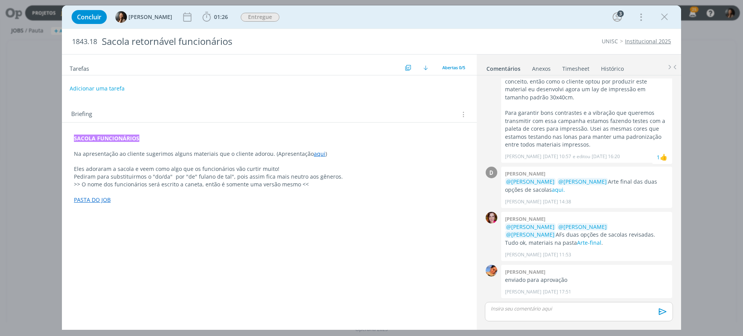
click at [386, 265] on div "Tarefas Usar Job de template Criar template a partir deste job Visualizar Templ…" at bounding box center [269, 190] width 415 height 270
click at [581, 312] on p "dialog" at bounding box center [579, 308] width 176 height 7
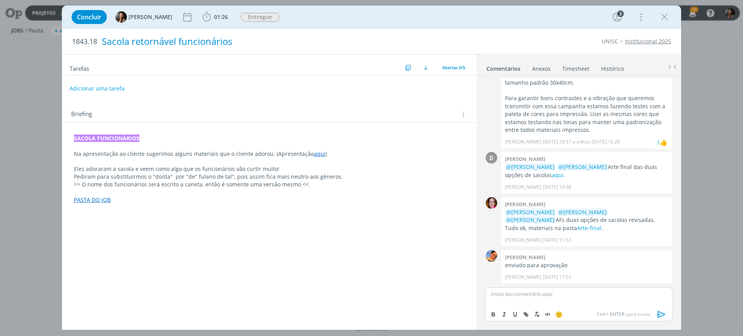
drag, startPoint x: 226, startPoint y: 206, endPoint x: 128, endPoint y: 51, distance: 183.4
click at [223, 202] on div "SACOLA FUNCIONÁRIOS Na apresentação ao cliente sugerimos alguns materiais que o…" at bounding box center [269, 169] width 403 height 75
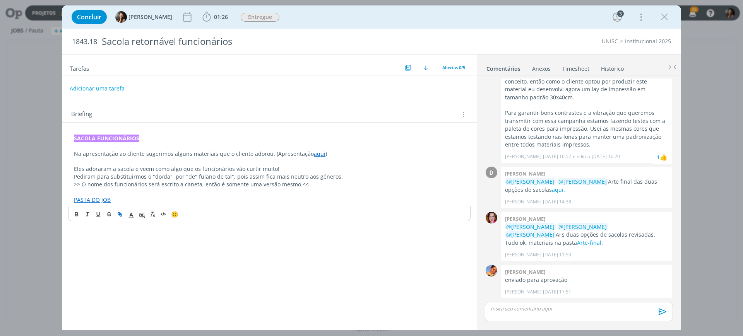
click at [595, 309] on p "dialog" at bounding box center [579, 308] width 176 height 7
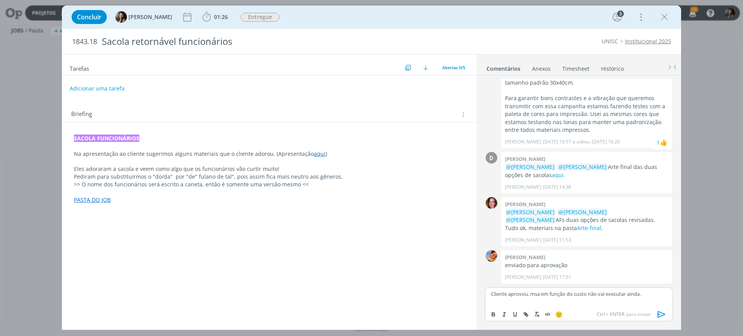
click at [538, 295] on p "Cliente aprovou, msa em função do custo não vai executar ainda." at bounding box center [579, 294] width 176 height 7
drag, startPoint x: 661, startPoint y: 312, endPoint x: 650, endPoint y: 306, distance: 12.1
click at [661, 313] on icon "dialog" at bounding box center [662, 315] width 12 height 12
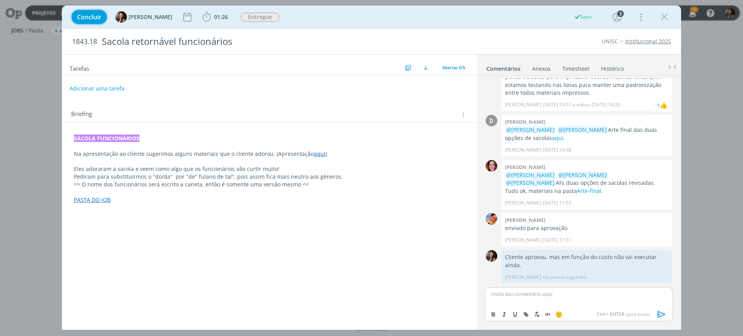
click at [86, 17] on span "Concluir" at bounding box center [89, 17] width 24 height 6
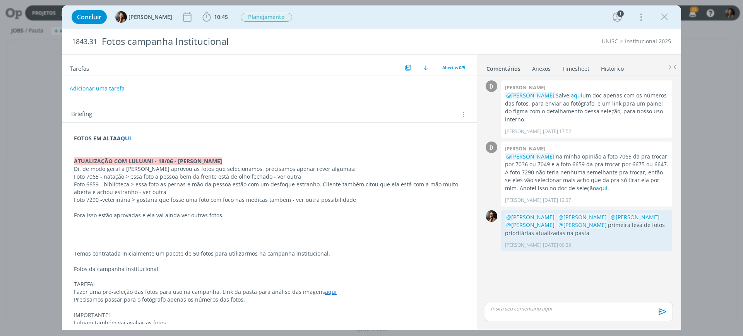
click at [137, 199] on p "Foto 7290 -veterinária > gostaria que fosse uma foto com foco nas médicas també…" at bounding box center [269, 200] width 391 height 8
click at [278, 15] on span "Planejamento" at bounding box center [266, 17] width 51 height 9
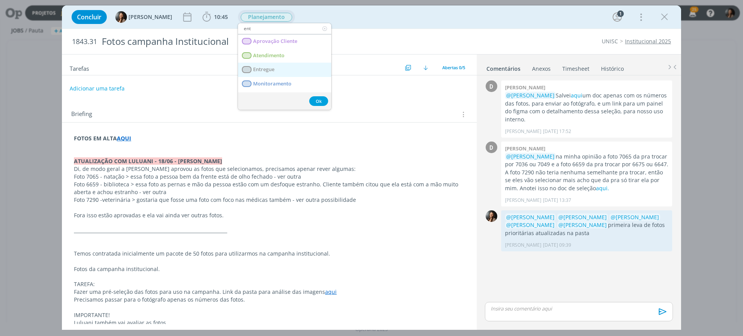
type input "ent"
click at [287, 67] on link "Entregue" at bounding box center [284, 70] width 93 height 14
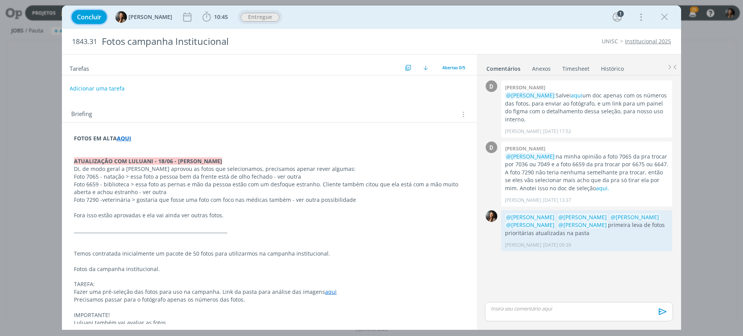
click at [89, 20] on span "Concluir" at bounding box center [89, 17] width 24 height 6
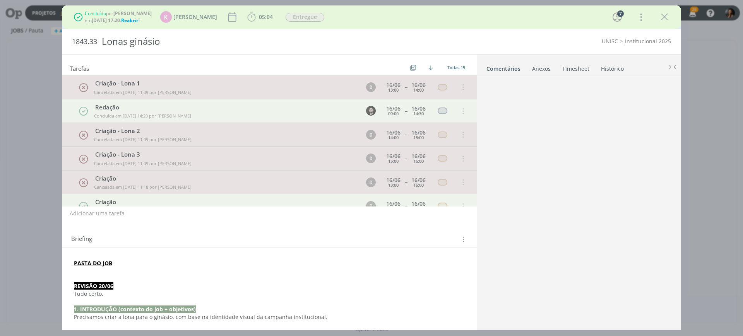
scroll to position [96, 0]
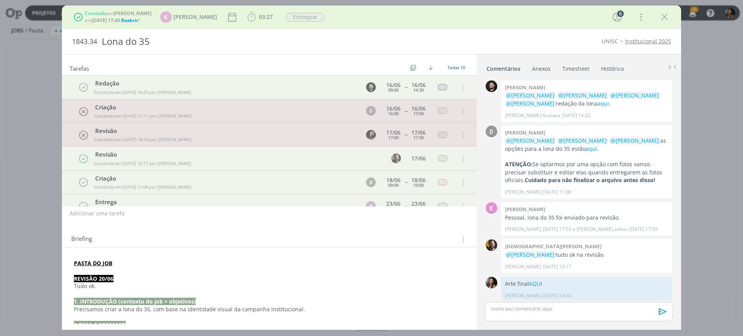
scroll to position [4, 0]
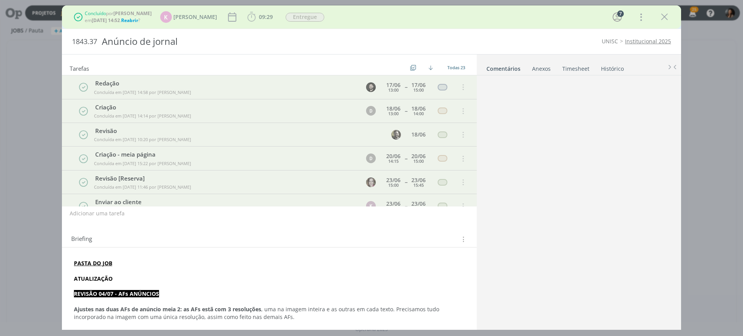
scroll to position [550, 0]
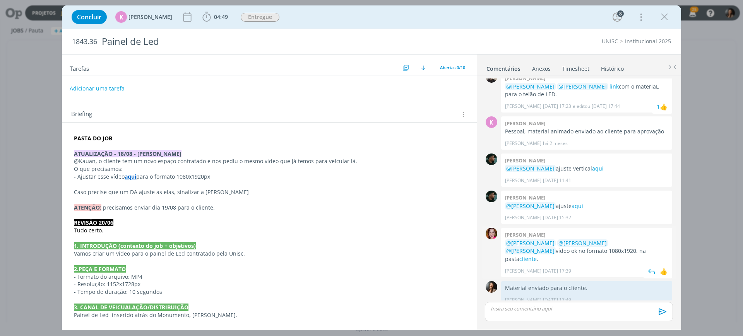
scroll to position [197, 0]
drag, startPoint x: 89, startPoint y: 14, endPoint x: 96, endPoint y: 5, distance: 11.8
click at [89, 14] on span "Concluir" at bounding box center [89, 17] width 24 height 6
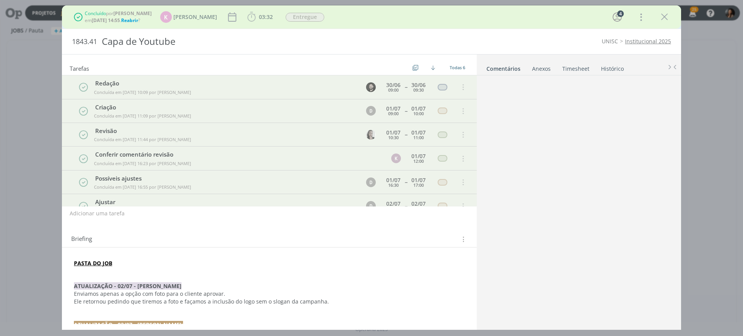
scroll to position [105, 0]
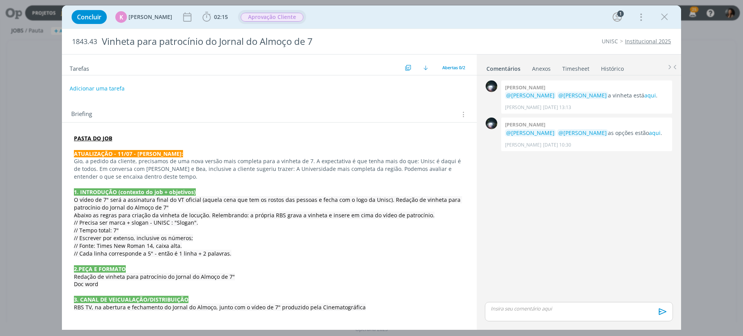
click at [255, 19] on span "Aprovação Cliente" at bounding box center [272, 17] width 63 height 9
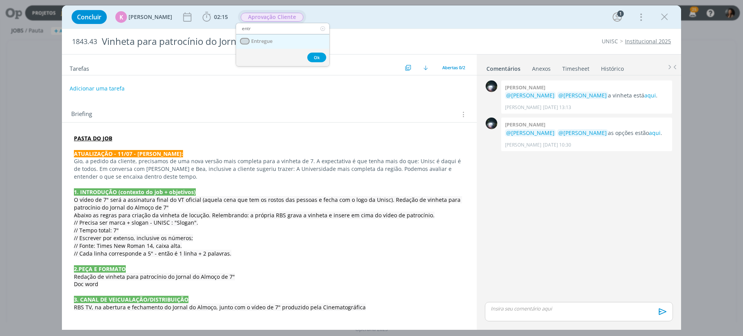
type input "entr"
click at [288, 44] on link "Entregue" at bounding box center [282, 41] width 93 height 14
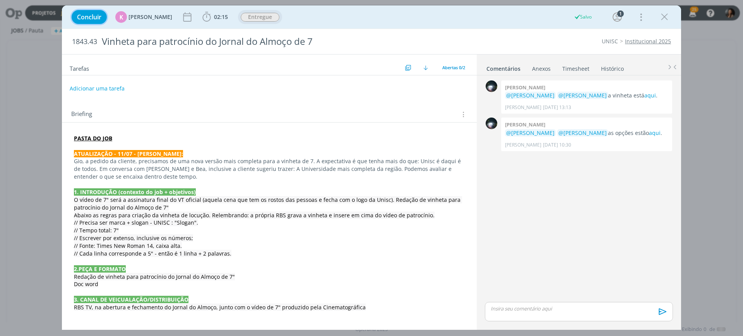
click at [94, 16] on span "Concluir" at bounding box center [89, 17] width 24 height 6
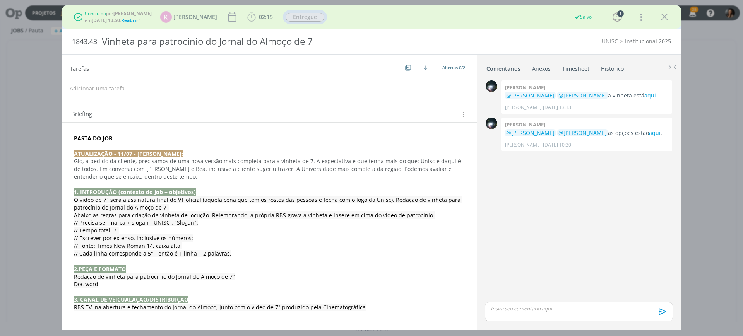
click at [554, 312] on div "dialog" at bounding box center [579, 311] width 188 height 19
click at [662, 310] on icon "dialog" at bounding box center [662, 315] width 12 height 12
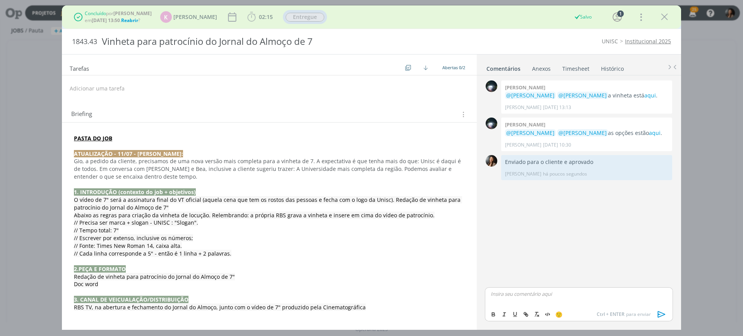
click at [94, 140] on strong "PASTA DO JOB" at bounding box center [93, 138] width 38 height 7
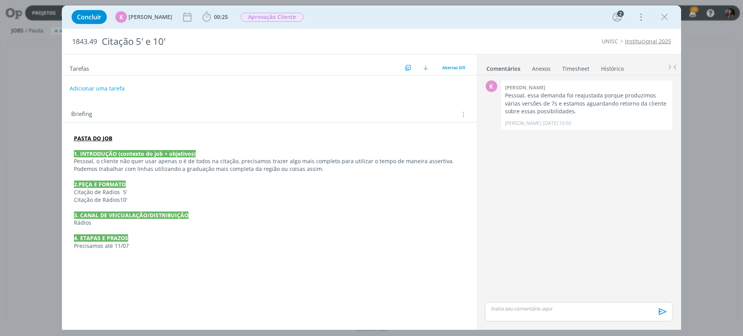
drag, startPoint x: 572, startPoint y: 219, endPoint x: 576, endPoint y: 173, distance: 45.5
click at [572, 216] on div "K 0 Karoline arend Pessoal, essa demanda foi reajustada porque produzimos vária…" at bounding box center [579, 190] width 194 height 222
drag, startPoint x: 585, startPoint y: 110, endPoint x: 592, endPoint y: 196, distance: 85.8
click at [596, 115] on p "Pessoal, essa demanda foi reajustada porque produzimos várias versões de 7s e e…" at bounding box center [586, 104] width 163 height 24
click at [591, 204] on div "K 0 Karoline arend Pessoal, essa demanda foi reajustada porque produzimos vária…" at bounding box center [579, 190] width 194 height 222
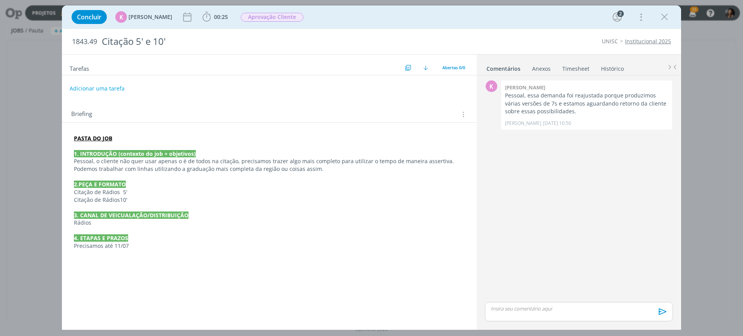
click at [246, 183] on p "2.PEÇA E FORMATO" at bounding box center [269, 185] width 391 height 8
drag, startPoint x: 558, startPoint y: 105, endPoint x: 648, endPoint y: 98, distance: 90.4
click at [648, 98] on p "Pessoal, essa demanda foi reajustada porque produzimos várias versões de 7s e e…" at bounding box center [586, 104] width 163 height 24
click at [576, 192] on div "K 0 Karoline arend Pessoal, essa demanda foi reajustada porque produzimos vária…" at bounding box center [579, 190] width 194 height 222
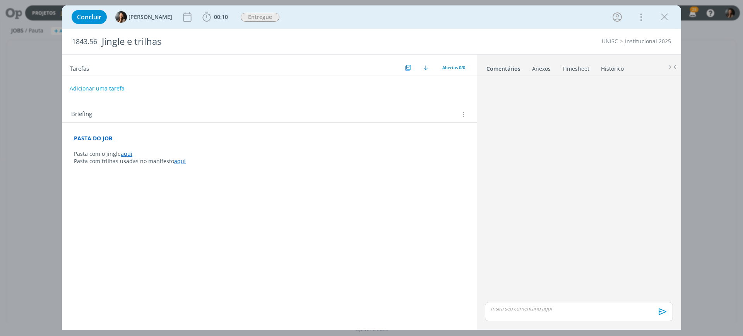
drag, startPoint x: 367, startPoint y: 238, endPoint x: 371, endPoint y: 216, distance: 21.6
click at [366, 237] on div "Tarefas Usar Job de template Criar template a partir deste job Visualizar Templ…" at bounding box center [269, 190] width 415 height 270
click at [91, 16] on span "Concluir" at bounding box center [89, 17] width 24 height 6
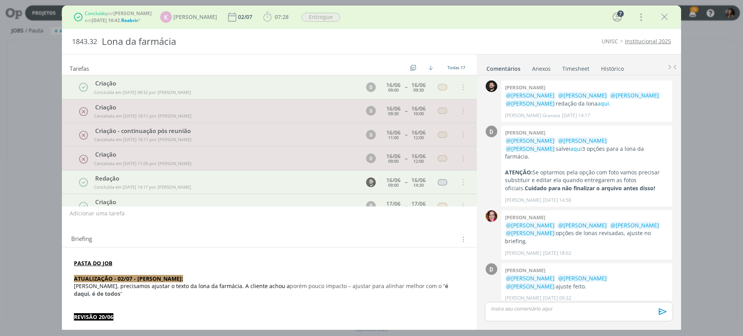
scroll to position [147, 0]
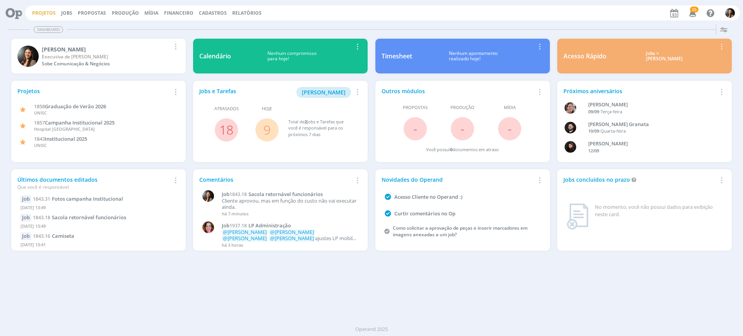
click at [46, 14] on link "Projetos" at bounding box center [44, 13] width 24 height 7
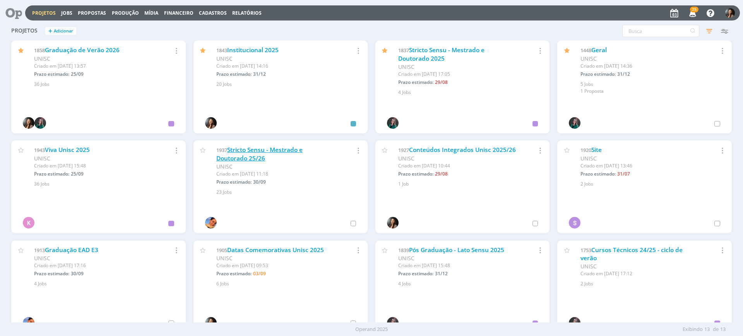
click at [297, 151] on link "Stricto Sensu - Mestrado e Doutorado 25/26" at bounding box center [259, 154] width 86 height 17
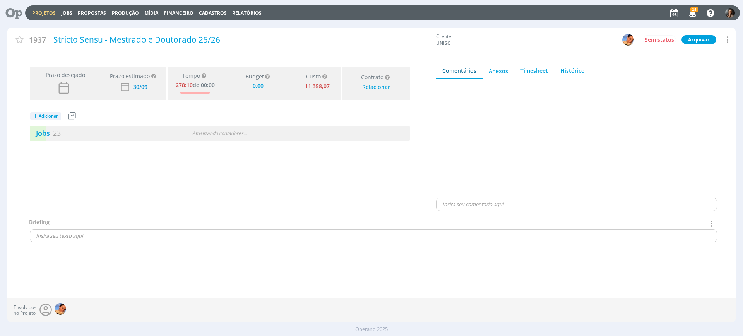
type input "0,00"
drag, startPoint x: 220, startPoint y: 137, endPoint x: 260, endPoint y: 152, distance: 42.5
click at [219, 137] on div "Jobs 23 1 atrasado 1 / 24" at bounding box center [220, 133] width 380 height 15
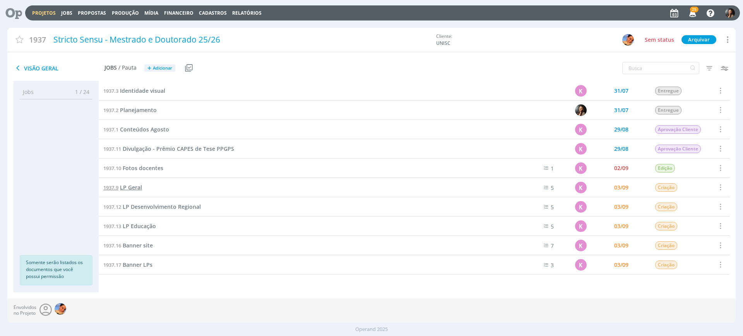
click at [127, 190] on span "LP Geral" at bounding box center [131, 187] width 22 height 7
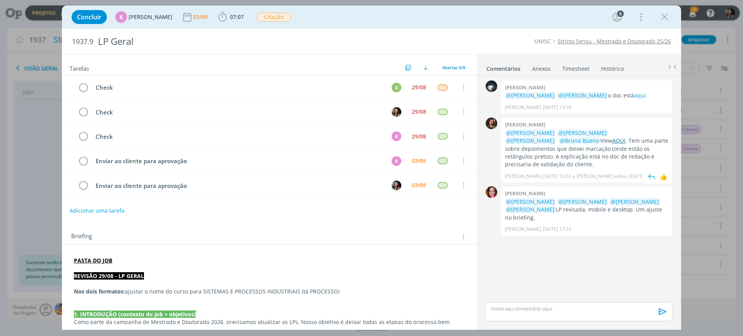
click at [612, 142] on link "AQUI" at bounding box center [618, 140] width 13 height 7
drag, startPoint x: 669, startPoint y: 15, endPoint x: 257, endPoint y: 217, distance: 459.1
click at [669, 15] on icon "dialog" at bounding box center [665, 17] width 12 height 12
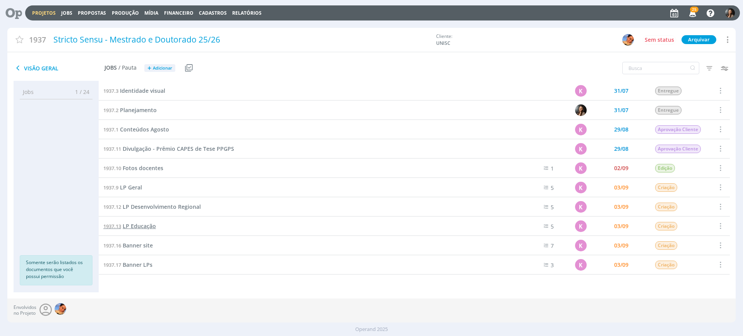
click at [141, 224] on span "LP Educação" at bounding box center [139, 226] width 33 height 7
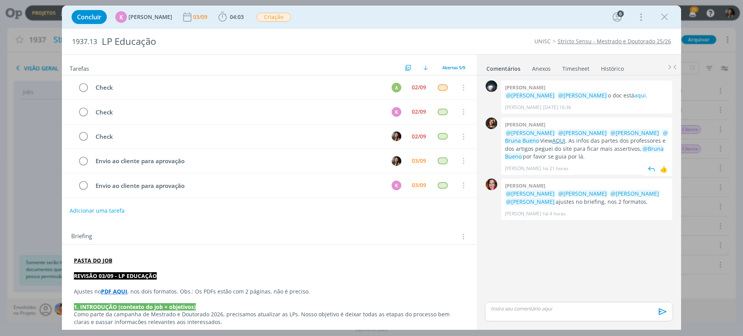
click at [566, 142] on link "AQUI" at bounding box center [558, 140] width 13 height 7
click at [660, 14] on icon "dialog" at bounding box center [665, 17] width 12 height 12
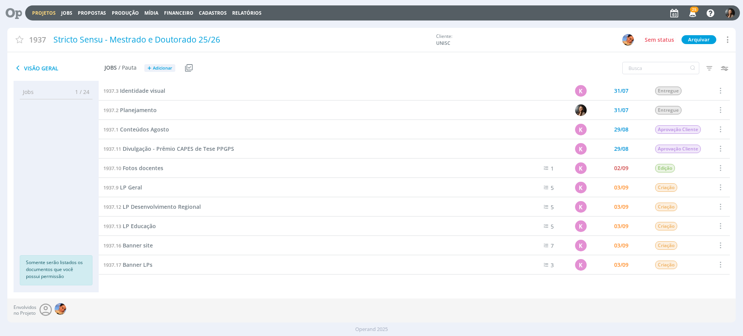
click at [43, 19] on div "Projetos Jobs Propostas Produção [GEOGRAPHIC_DATA] Financeiro Cadastros Relatór…" at bounding box center [382, 12] width 715 height 15
click at [46, 15] on link "Projetos" at bounding box center [44, 13] width 24 height 7
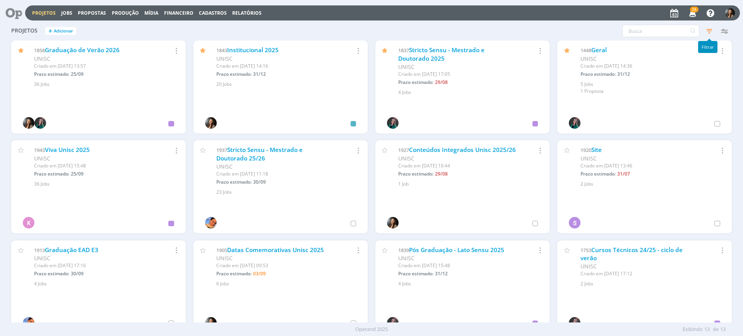
click at [707, 29] on icon "button" at bounding box center [710, 31] width 14 height 14
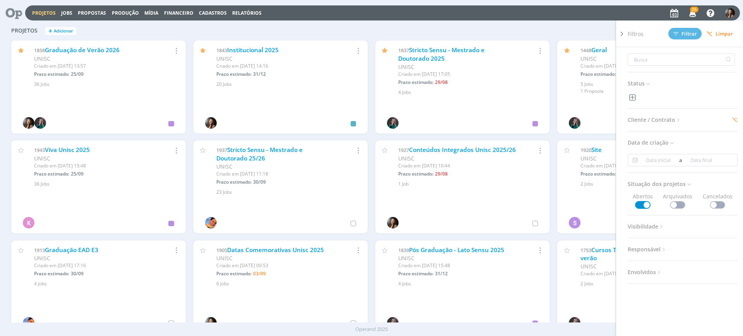
click at [679, 205] on span at bounding box center [677, 205] width 15 height 8
click at [684, 34] on span "Filtrar" at bounding box center [686, 33] width 24 height 5
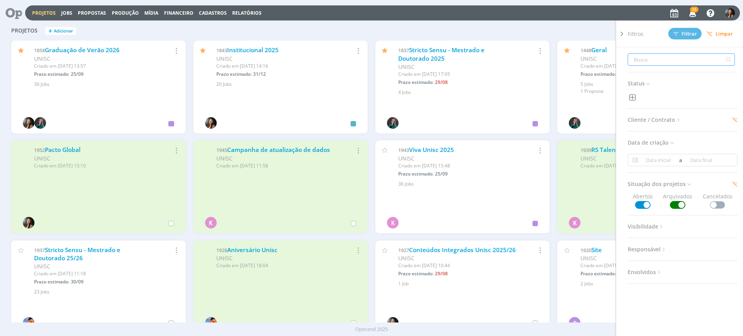
click at [644, 60] on input "text" at bounding box center [681, 59] width 107 height 12
type input "i"
type input "in"
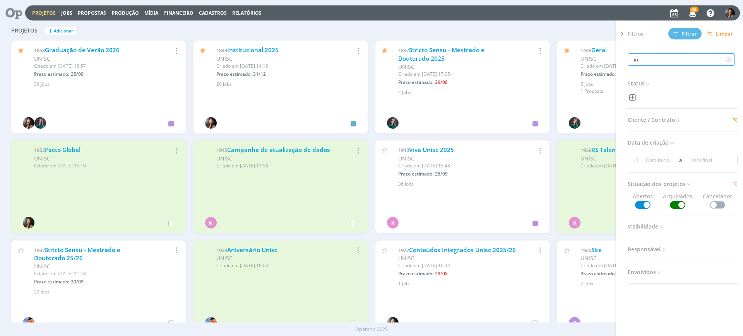
type input "inv"
type input "invr"
type input "inv"
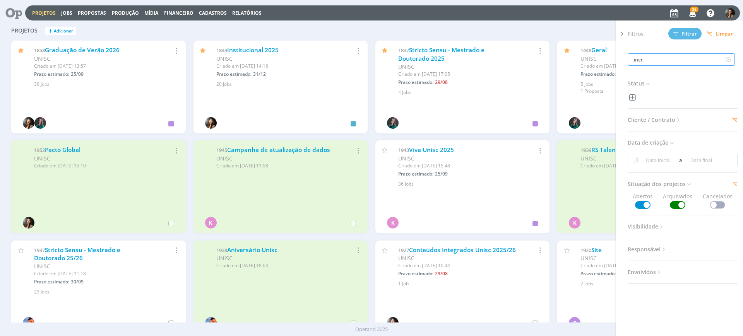
type input "inv"
type input "inve"
type input "inver"
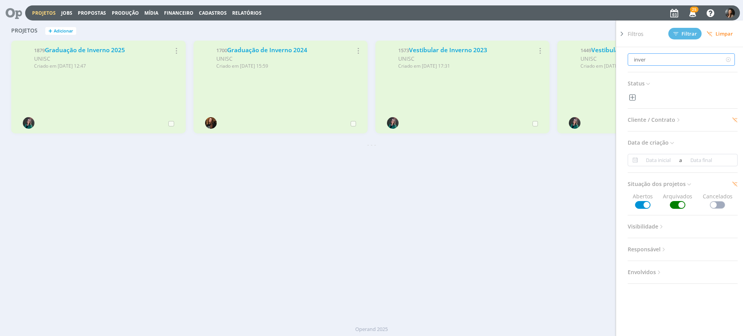
type input "inver"
click at [91, 53] on link "Graduação de Inverno 2025" at bounding box center [85, 50] width 80 height 8
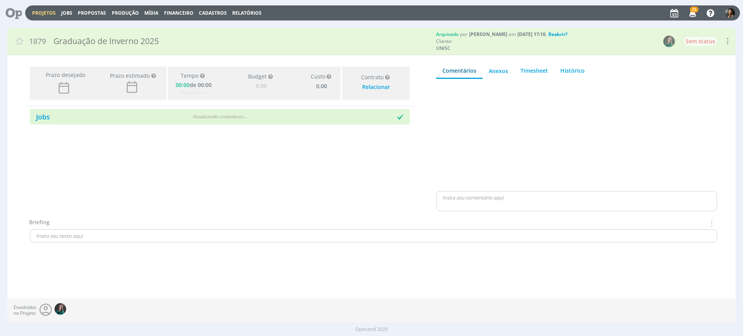
type input "0,00"
click at [218, 105] on div "Prazo desejado Prazo estimado Prazo estimado é a maior data dentre todos os job…" at bounding box center [220, 87] width 388 height 40
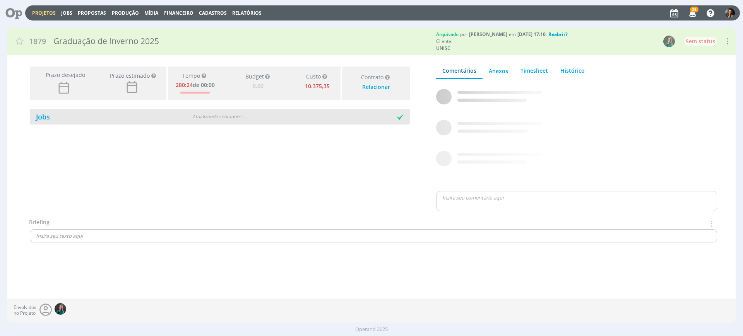
click at [225, 117] on div "Atualizando contadores . . ." at bounding box center [219, 116] width 123 height 7
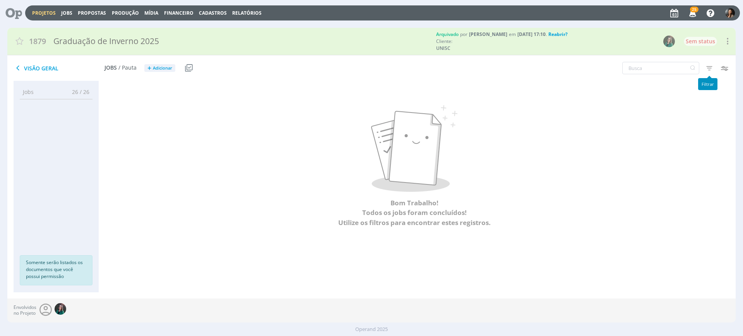
drag, startPoint x: 708, startPoint y: 65, endPoint x: 690, endPoint y: 141, distance: 78.1
click at [708, 65] on icon "button" at bounding box center [710, 68] width 14 height 14
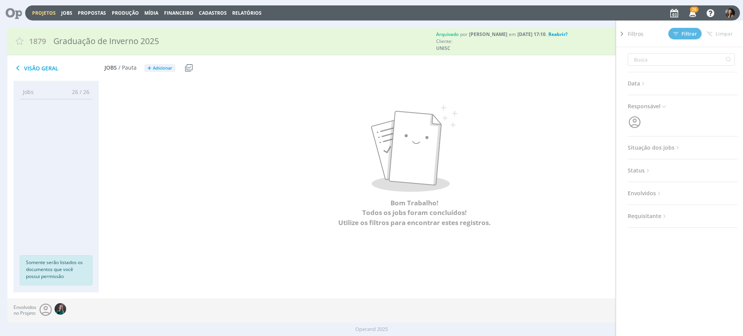
click at [655, 147] on span "Situação dos jobs" at bounding box center [654, 148] width 53 height 10
click at [681, 166] on span at bounding box center [677, 169] width 15 height 8
click at [683, 31] on span "Filtrar" at bounding box center [686, 33] width 24 height 5
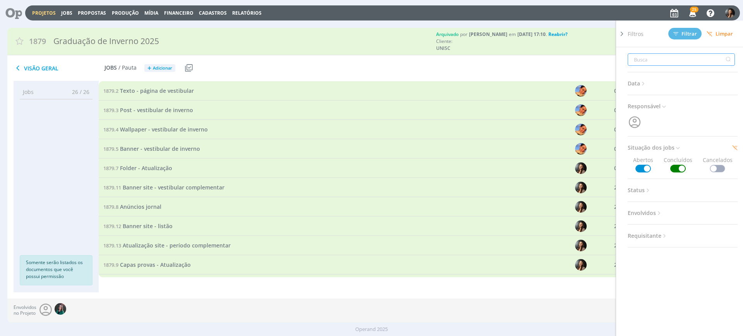
click at [659, 57] on input "text" at bounding box center [681, 59] width 107 height 12
type input "te"
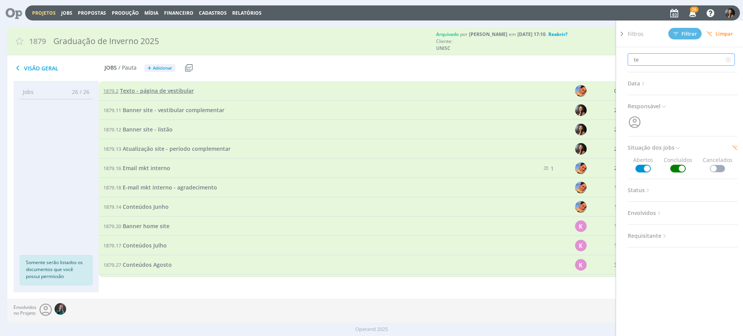
type input "te"
click at [162, 89] on span "Texto - página de vestibular" at bounding box center [157, 90] width 74 height 7
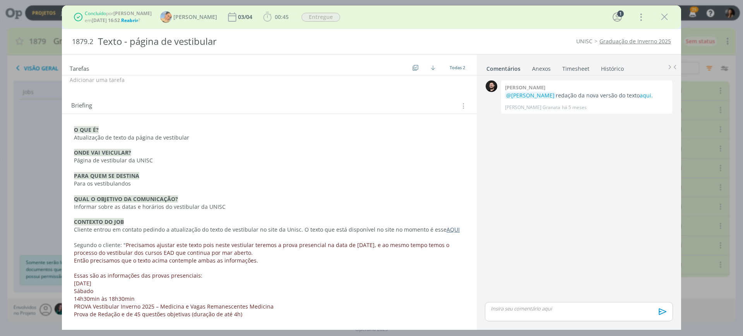
scroll to position [194, 0]
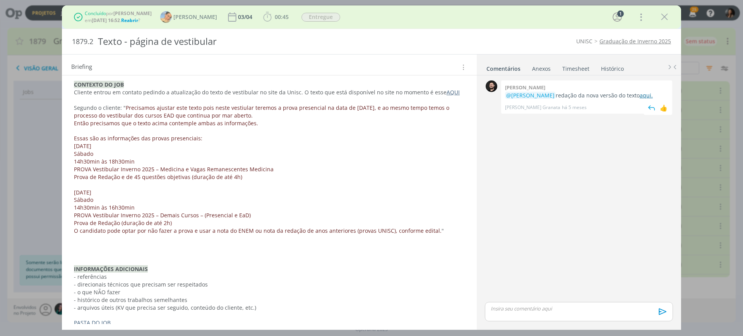
click at [640, 96] on link "aqui." at bounding box center [646, 95] width 13 height 7
drag, startPoint x: 670, startPoint y: 12, endPoint x: 113, endPoint y: 316, distance: 634.5
click at [669, 14] on icon "dialog" at bounding box center [665, 17] width 12 height 12
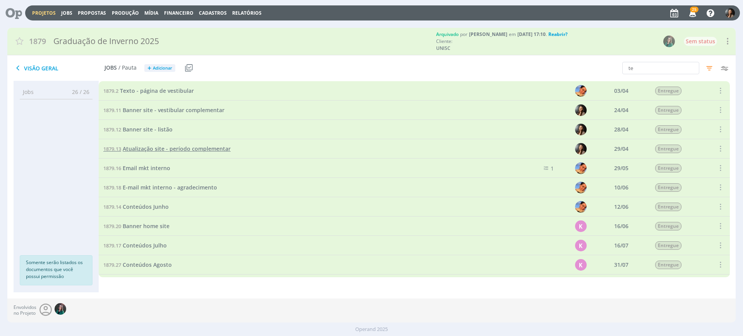
click at [149, 150] on span "Atualização site - período complementar" at bounding box center [177, 148] width 108 height 7
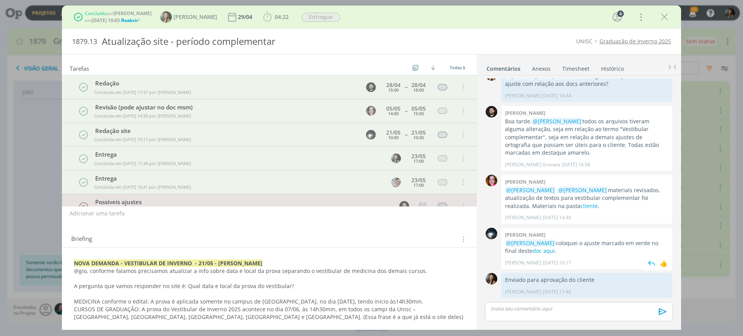
scroll to position [207, 0]
click at [544, 253] on link "doc aqui" at bounding box center [544, 250] width 22 height 7
